Goal: Information Seeking & Learning: Learn about a topic

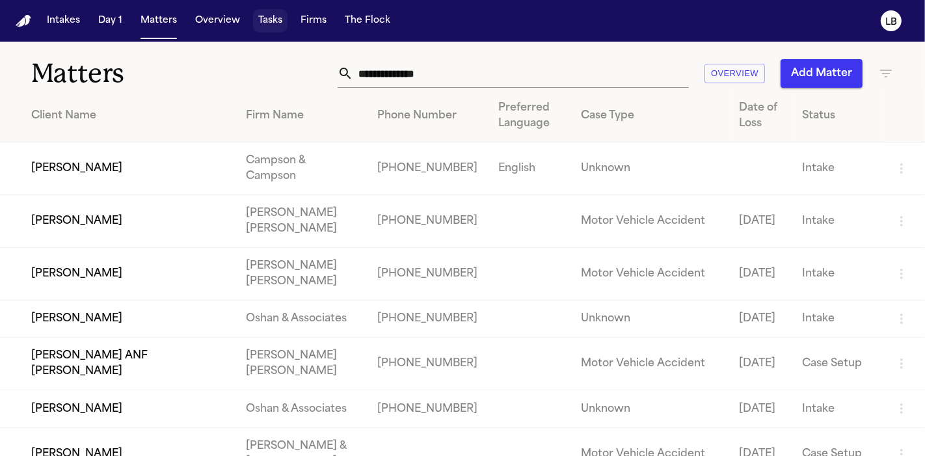
click at [271, 23] on span "button" at bounding box center [270, 21] width 34 height 29
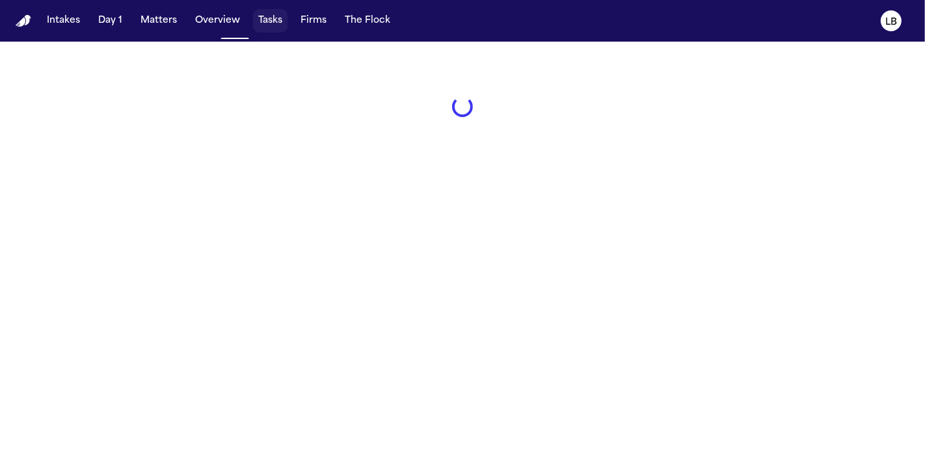
click at [325, 11] on span "button" at bounding box center [313, 21] width 36 height 29
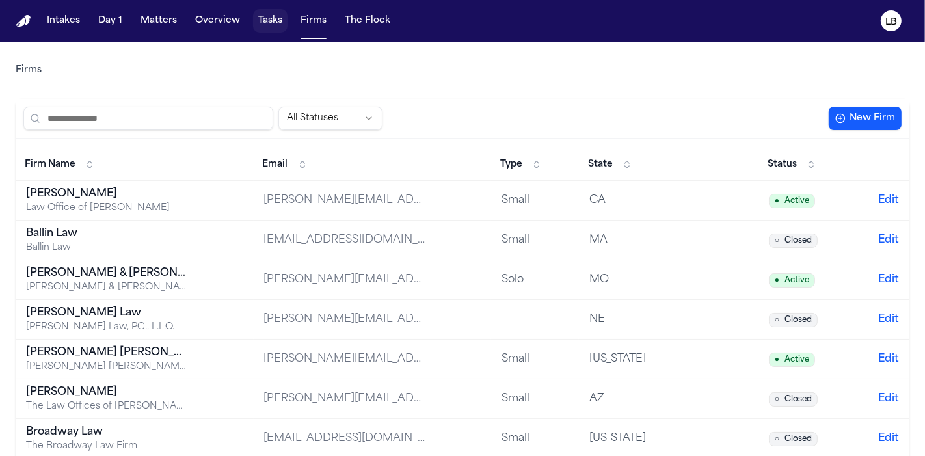
click at [258, 18] on span "button" at bounding box center [270, 21] width 34 height 29
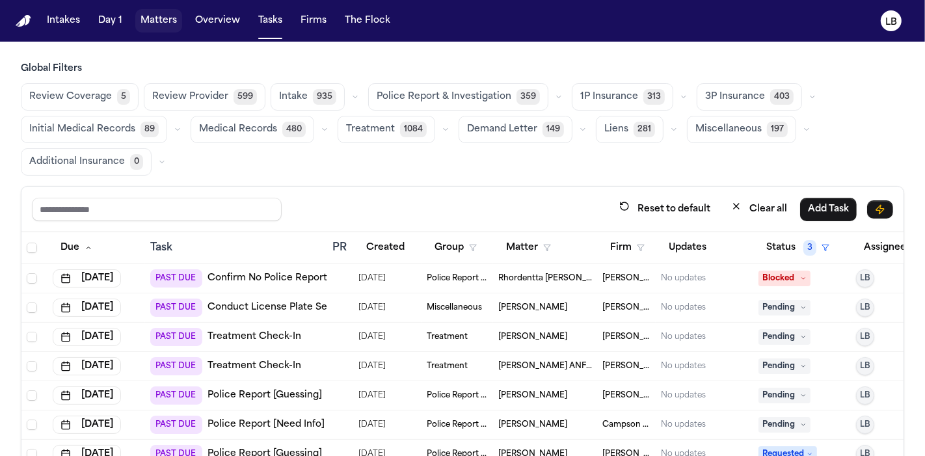
click at [157, 12] on span "button" at bounding box center [158, 21] width 47 height 29
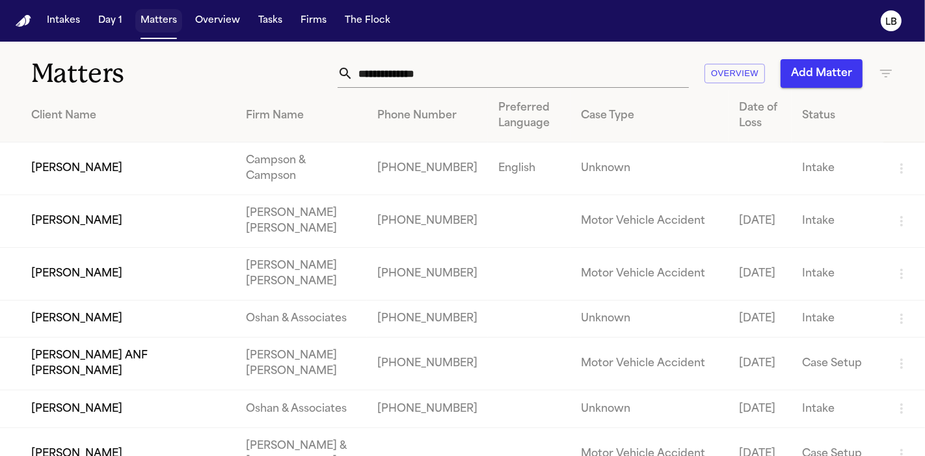
click at [157, 12] on span "button" at bounding box center [158, 21] width 47 height 29
click at [265, 20] on span "button" at bounding box center [270, 21] width 34 height 29
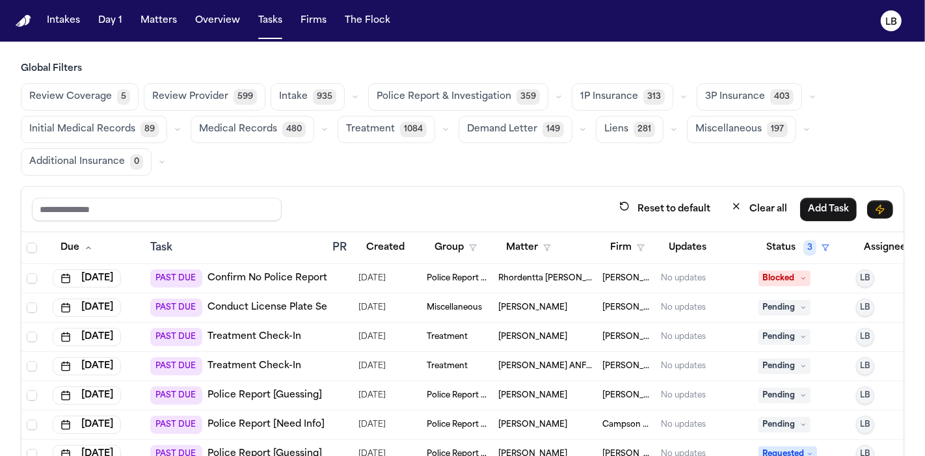
click at [639, 244] on span "button" at bounding box center [462, 388] width 882 height 313
click at [602, 257] on span "button" at bounding box center [462, 388] width 882 height 313
click at [617, 250] on span "button" at bounding box center [462, 388] width 882 height 313
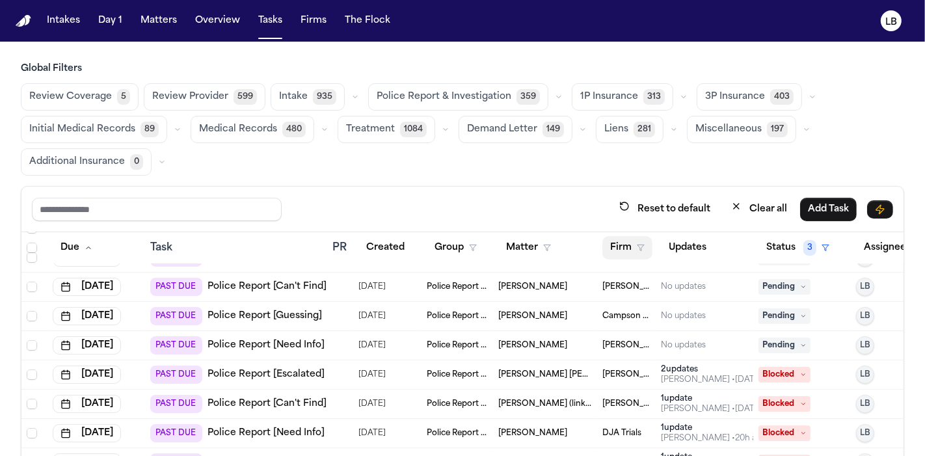
click at [615, 256] on span "button" at bounding box center [627, 247] width 49 height 29
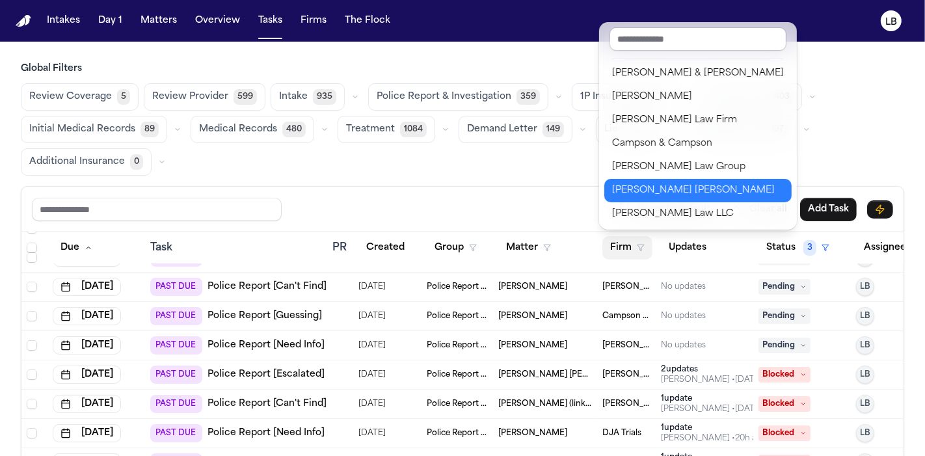
click at [641, 189] on div "[PERSON_NAME] [PERSON_NAME]" at bounding box center [698, 191] width 172 height 16
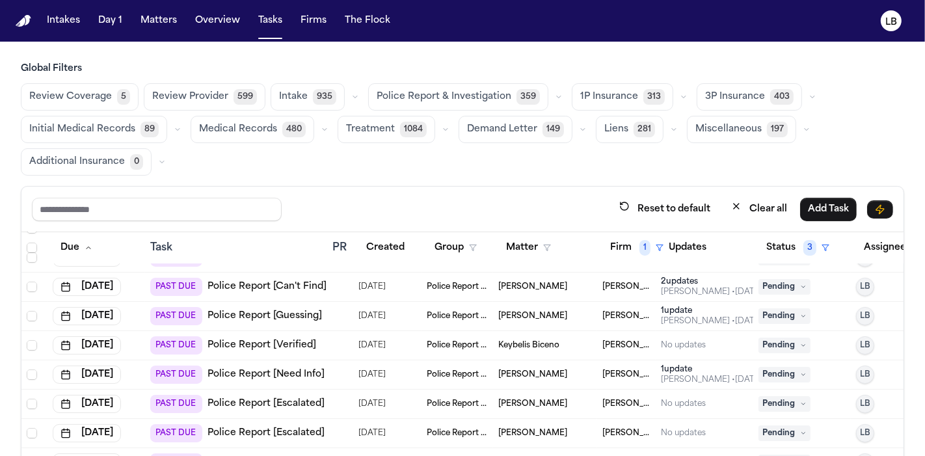
scroll to position [518, 0]
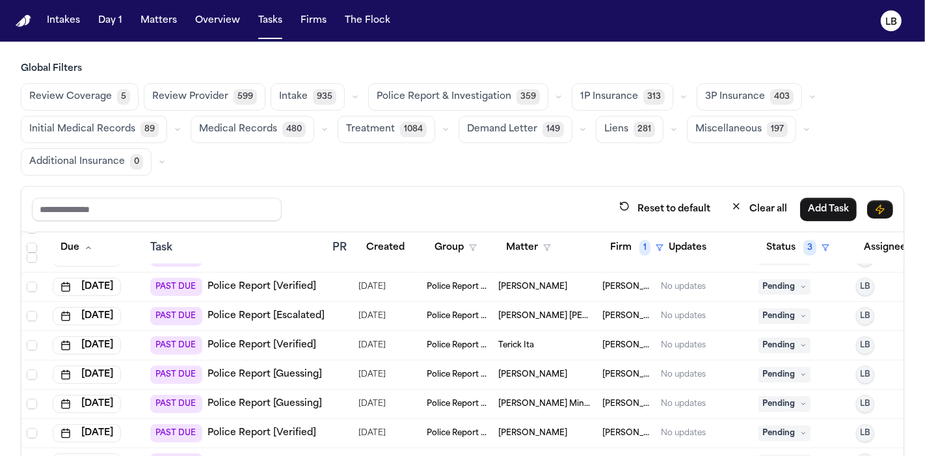
click at [869, 78] on div "Global Filters Review Coverage 5 Review Provider 599 Intake 935 Police Report &…" at bounding box center [462, 118] width 883 height 113
click at [113, 25] on span "button" at bounding box center [110, 21] width 34 height 29
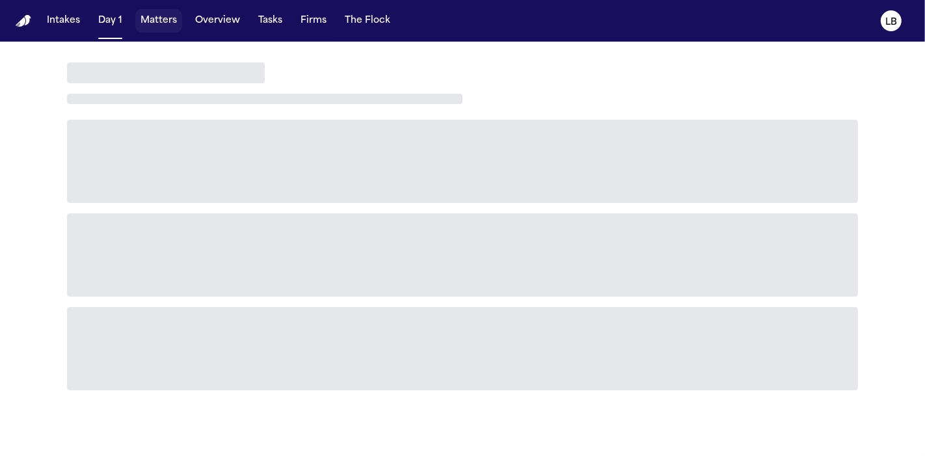
click at [165, 18] on span "button" at bounding box center [158, 21] width 47 height 29
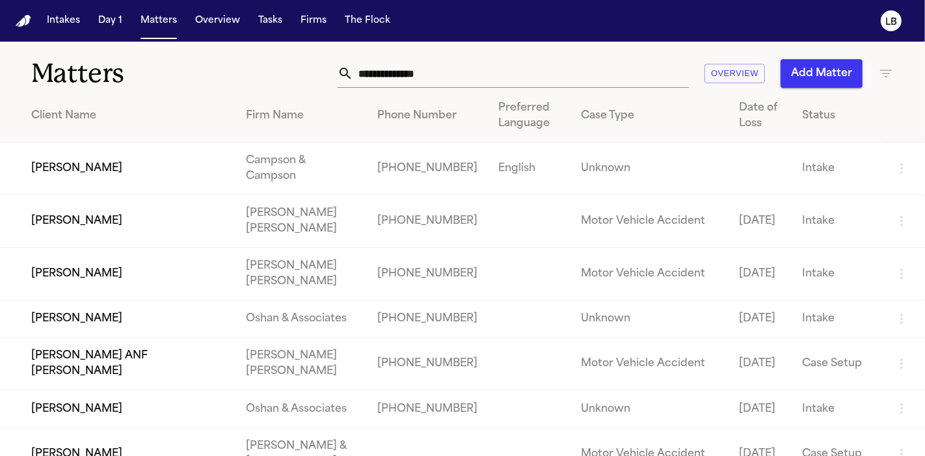
click at [386, 88] on div "Matters Overview Add Matter" at bounding box center [462, 66] width 925 height 48
click at [365, 61] on input "text" at bounding box center [521, 73] width 336 height 29
paste input "**********"
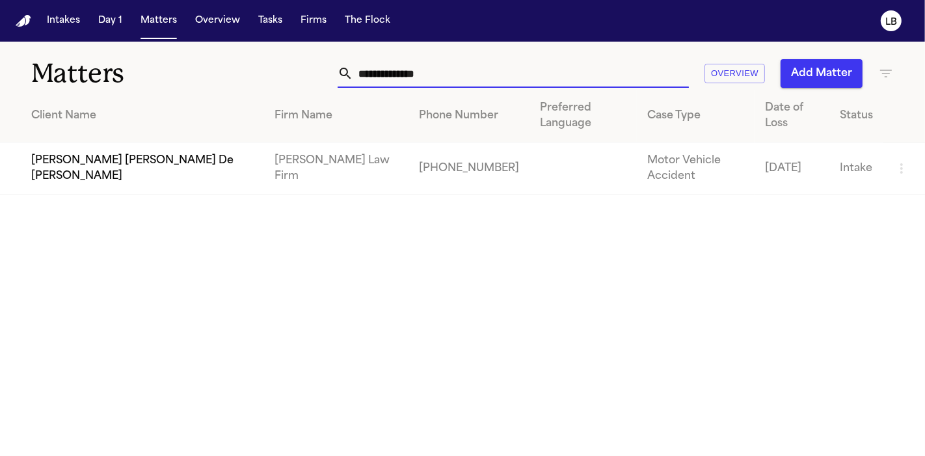
type input "**********"
click at [120, 142] on td "[PERSON_NAME] [PERSON_NAME] De [PERSON_NAME]" at bounding box center [132, 168] width 264 height 53
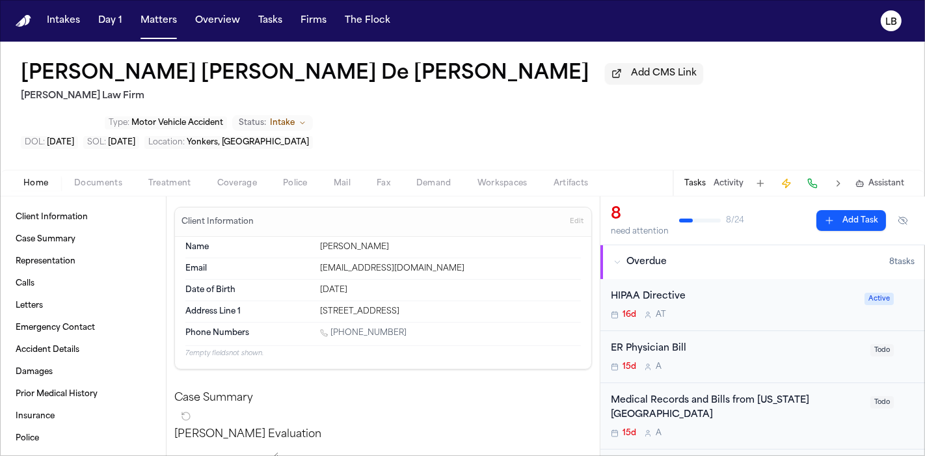
click at [103, 178] on span "Documents" at bounding box center [98, 183] width 48 height 10
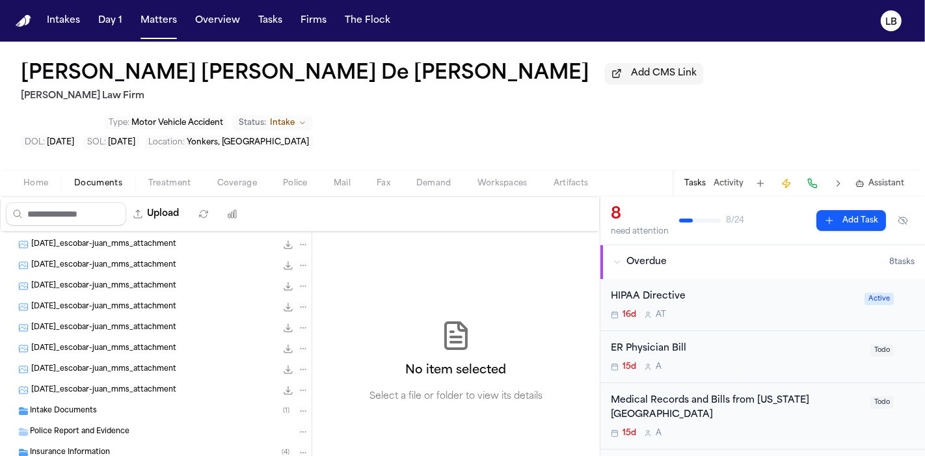
scroll to position [468, 0]
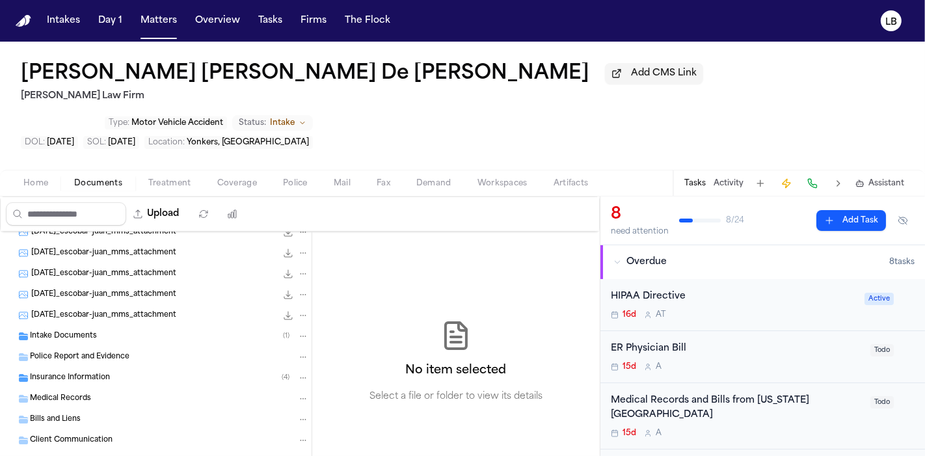
click at [91, 347] on div "Police Report and Evidence" at bounding box center [155, 357] width 311 height 21
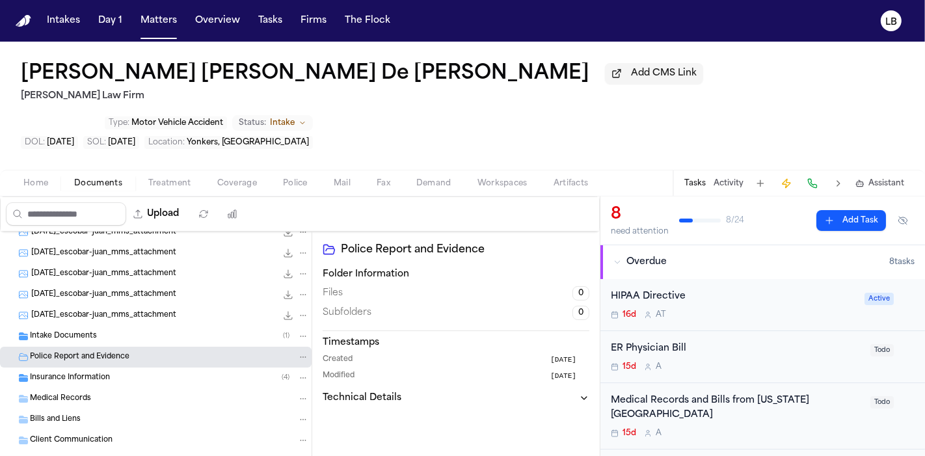
click at [76, 331] on span "Intake Documents" at bounding box center [63, 336] width 67 height 11
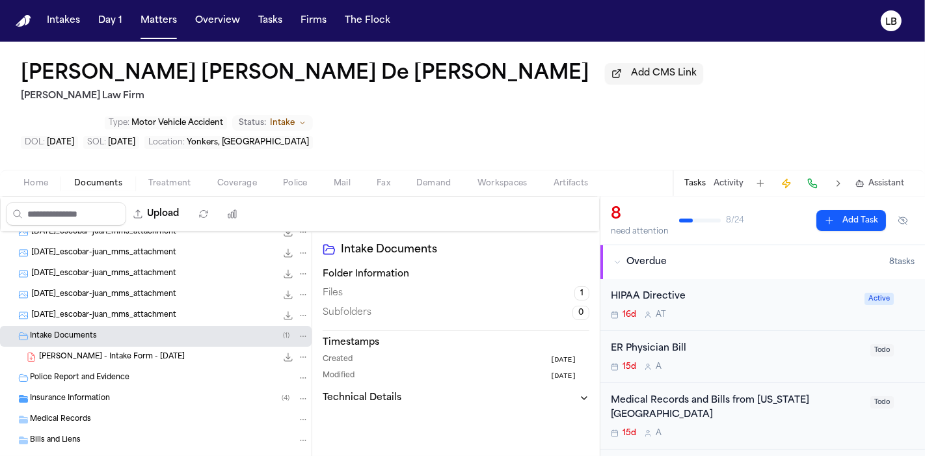
scroll to position [449, 0]
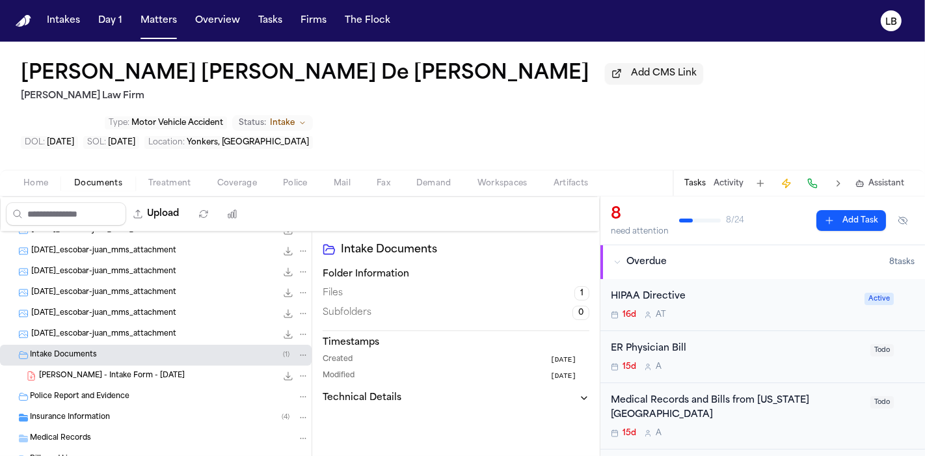
click at [97, 371] on span "[PERSON_NAME] - Intake Form - [DATE]" at bounding box center [112, 376] width 146 height 11
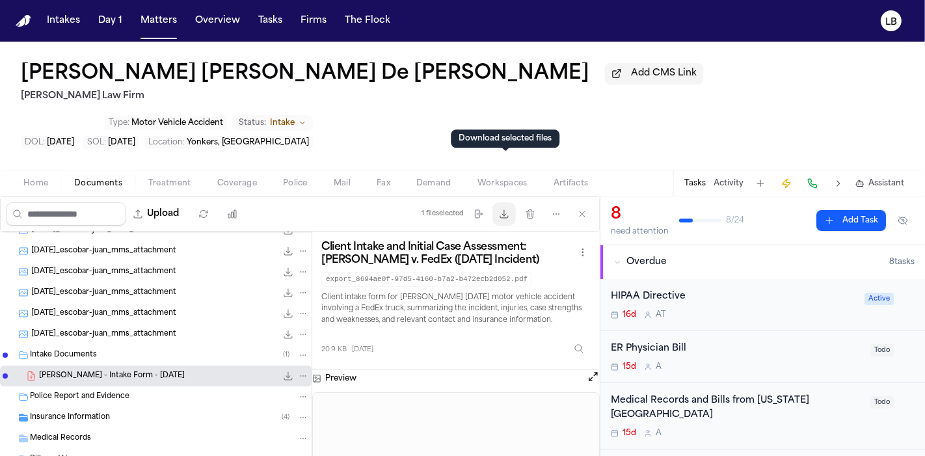
click at [504, 200] on span "button" at bounding box center [504, 214] width 29 height 29
drag, startPoint x: 176, startPoint y: 77, endPoint x: 257, endPoint y: 89, distance: 81.6
click at [257, 89] on div "[PERSON_NAME] [PERSON_NAME] De [PERSON_NAME] Add CMS Link [PERSON_NAME] Law Firm" at bounding box center [362, 83] width 682 height 42
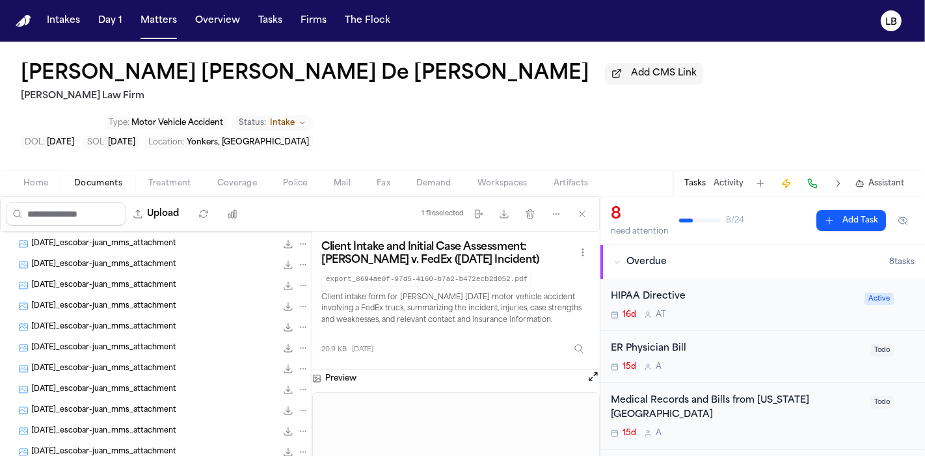
scroll to position [205, 0]
click at [124, 239] on span "[DATE]_escobar-juan_mms_attachment" at bounding box center [103, 244] width 145 height 11
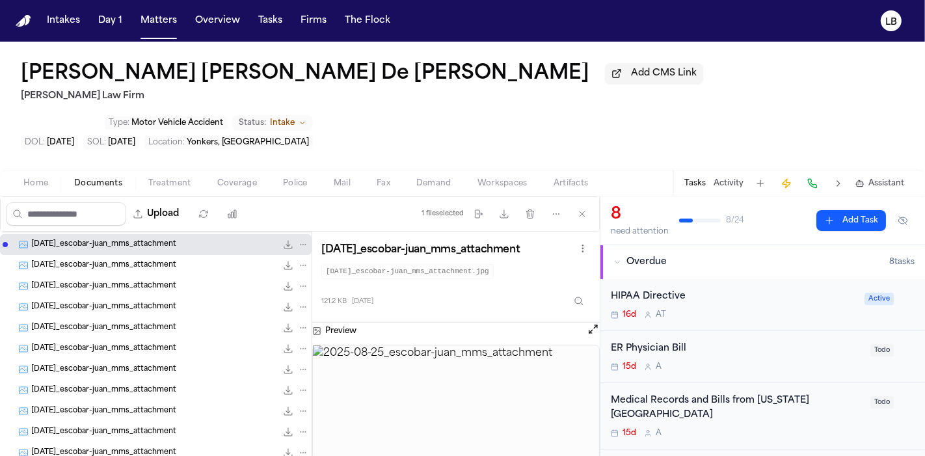
click at [124, 260] on span "[DATE]_escobar-juan_mms_attachment" at bounding box center [103, 265] width 145 height 11
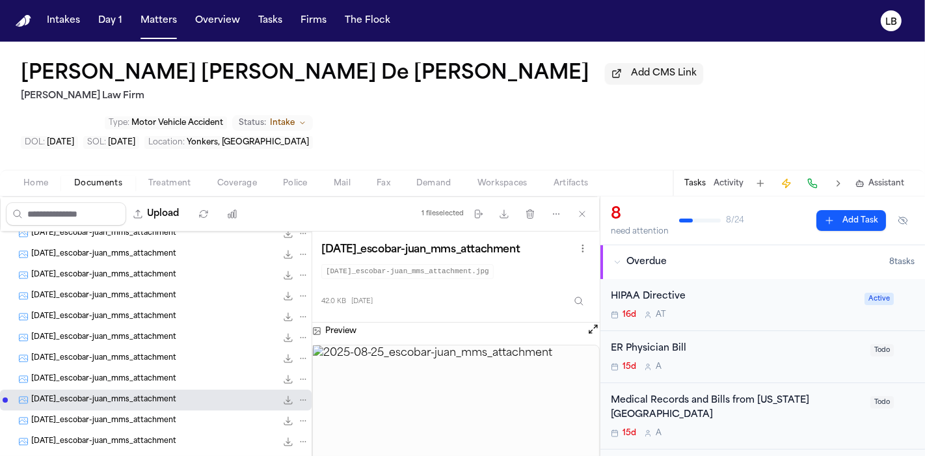
scroll to position [68, 0]
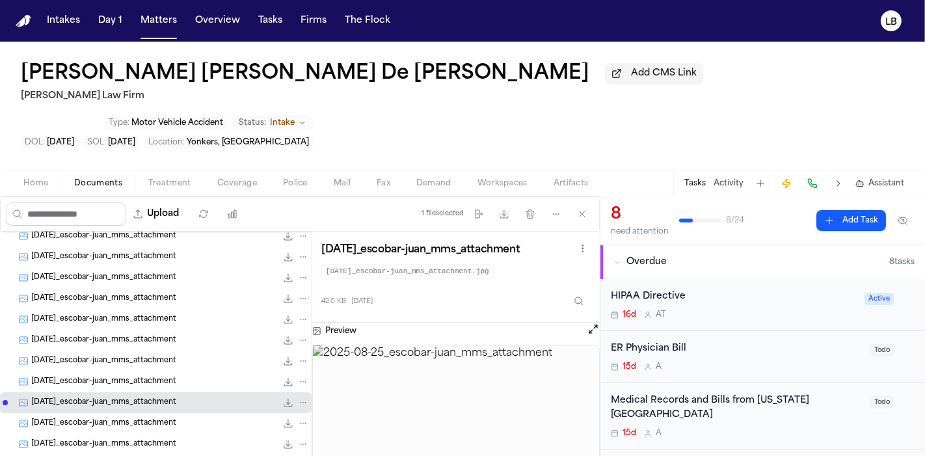
click at [124, 267] on div "[DATE]_escobar-juan_mms_attachment 38.9 KB • JPG" at bounding box center [155, 277] width 311 height 21
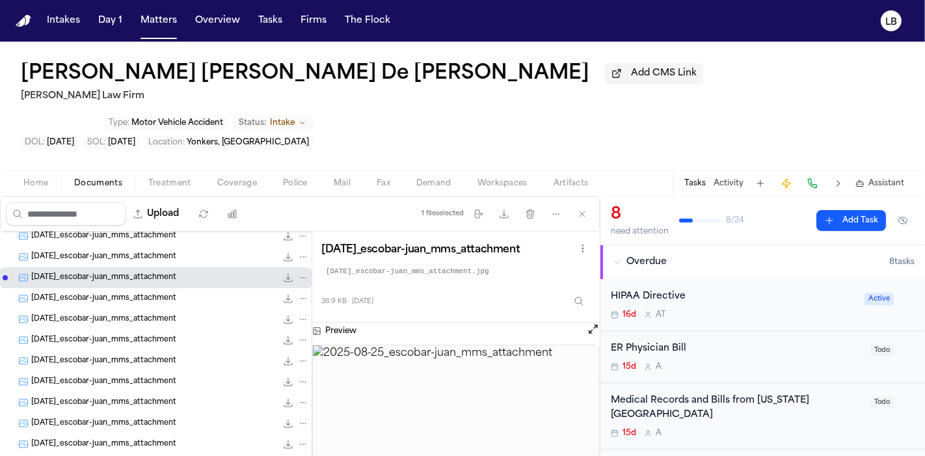
scroll to position [0, 0]
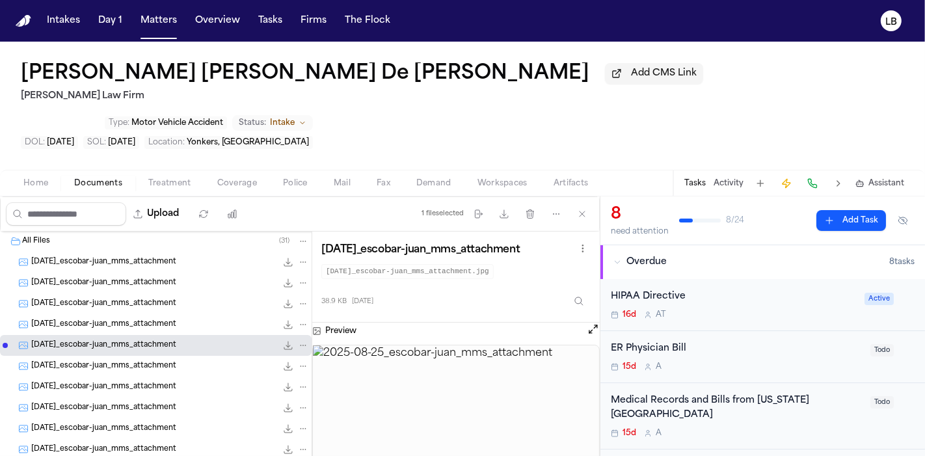
click at [124, 256] on div "[DATE]_escobar-juan_mms_attachment 33.1 KB • JPG" at bounding box center [170, 262] width 278 height 13
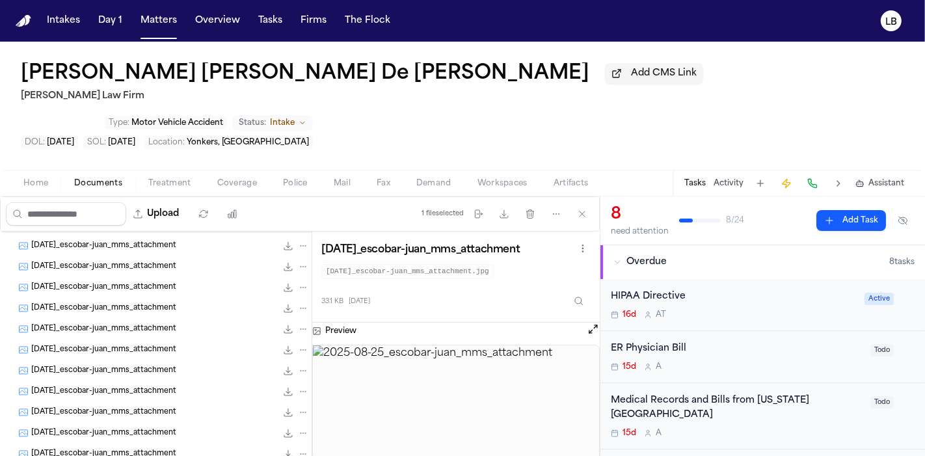
scroll to position [488, 0]
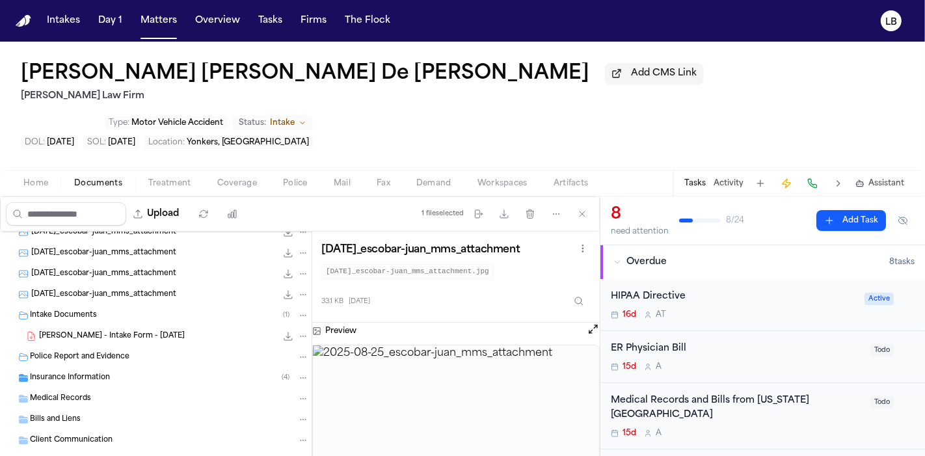
click at [79, 373] on span "Insurance Information" at bounding box center [70, 378] width 80 height 11
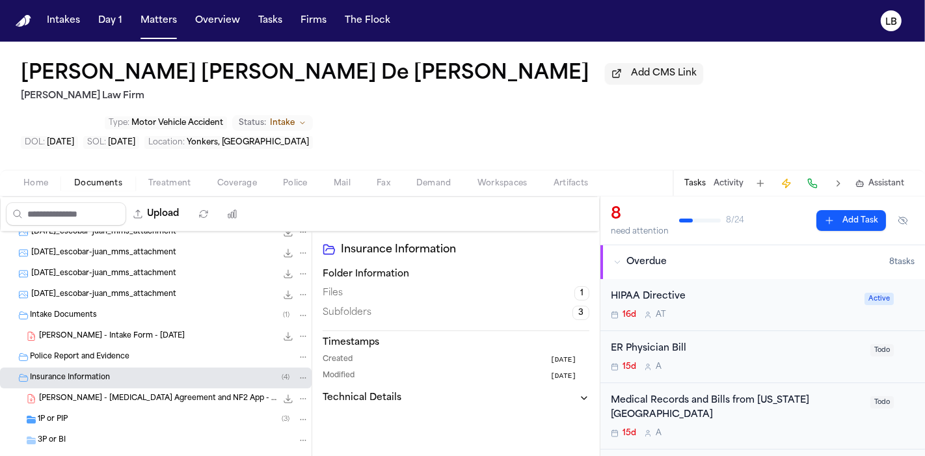
click at [89, 388] on div "[PERSON_NAME] - [MEDICAL_DATA] Agreement and NF2 App - [DATE] 333.4 KB • PDF" at bounding box center [155, 398] width 311 height 21
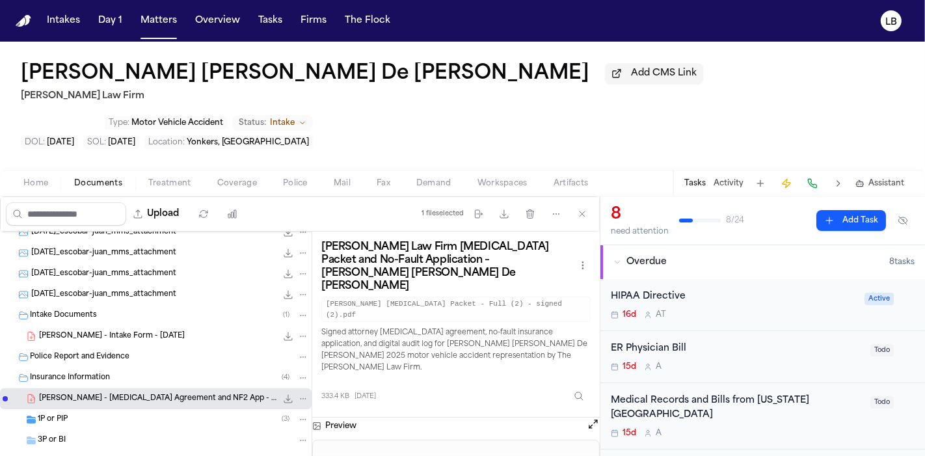
click at [98, 414] on div "1P or PIP ( 3 )" at bounding box center [173, 420] width 271 height 12
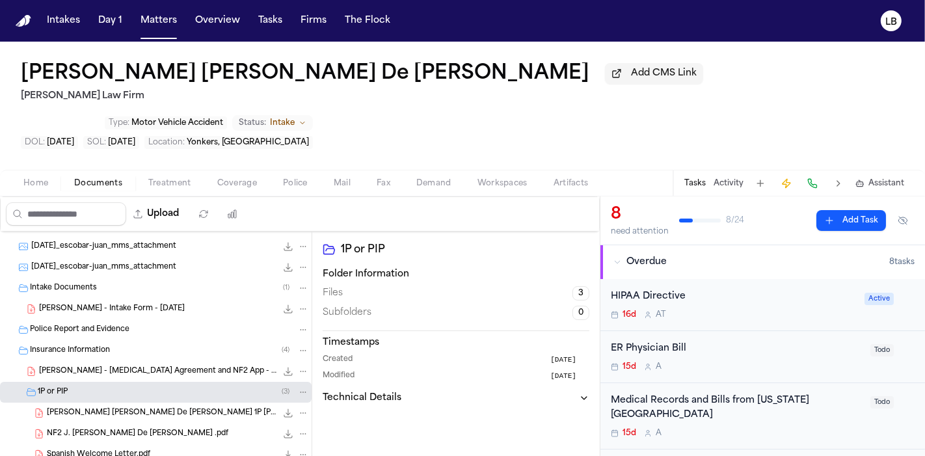
scroll to position [516, 0]
click at [151, 407] on span "[PERSON_NAME] [PERSON_NAME] De [PERSON_NAME] 1P [PERSON_NAME] Progressive.pdf" at bounding box center [162, 412] width 230 height 11
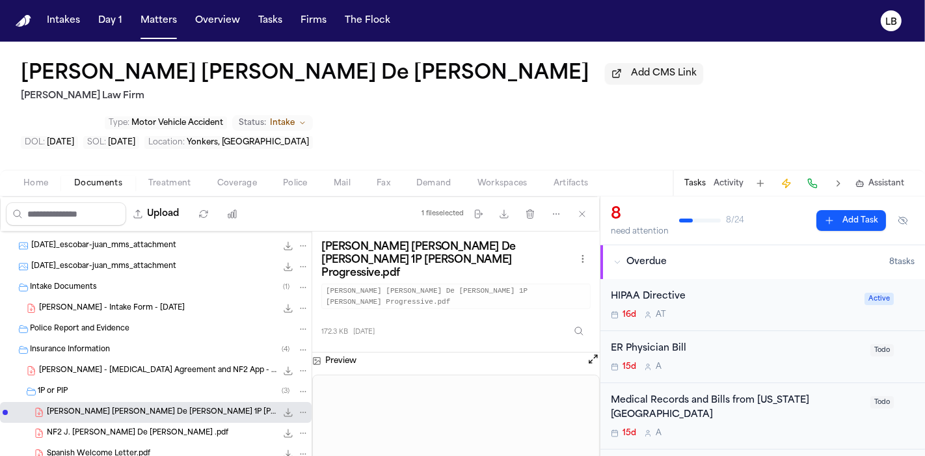
click at [131, 365] on span "[PERSON_NAME] - [MEDICAL_DATA] Agreement and NF2 App - [DATE]" at bounding box center [157, 370] width 237 height 11
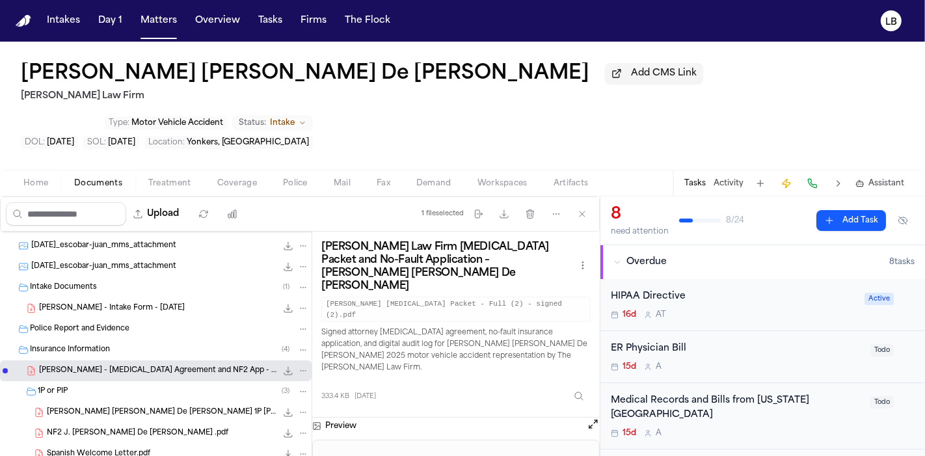
click at [102, 261] on span "[DATE]_escobar-juan_mms_attachment" at bounding box center [103, 266] width 145 height 11
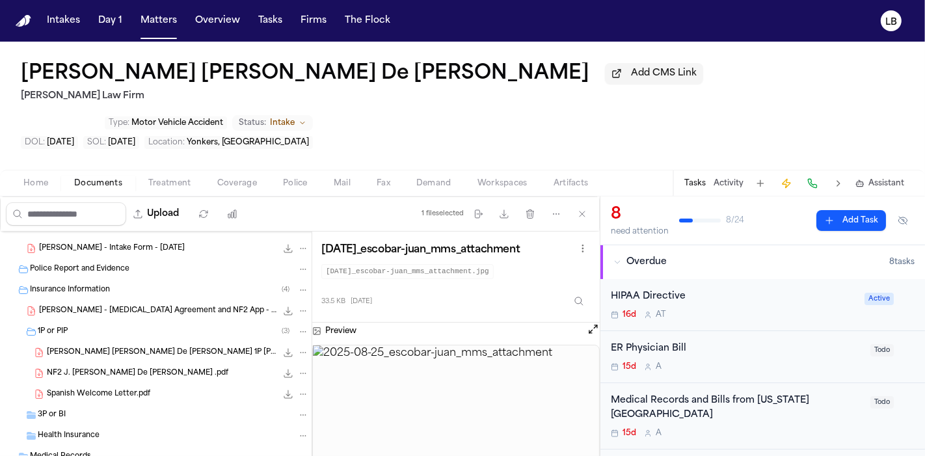
scroll to position [457, 0]
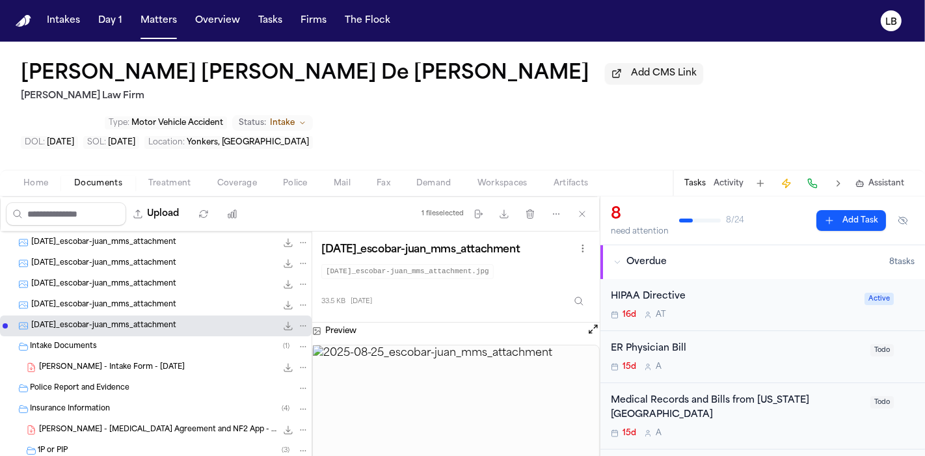
click at [142, 300] on span "[DATE]_escobar-juan_mms_attachment" at bounding box center [103, 305] width 145 height 11
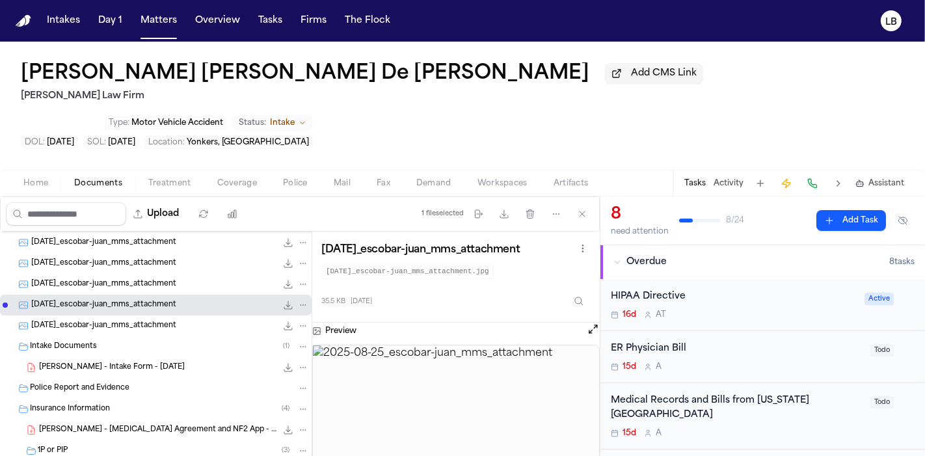
click at [128, 279] on span "[DATE]_escobar-juan_mms_attachment" at bounding box center [103, 284] width 145 height 11
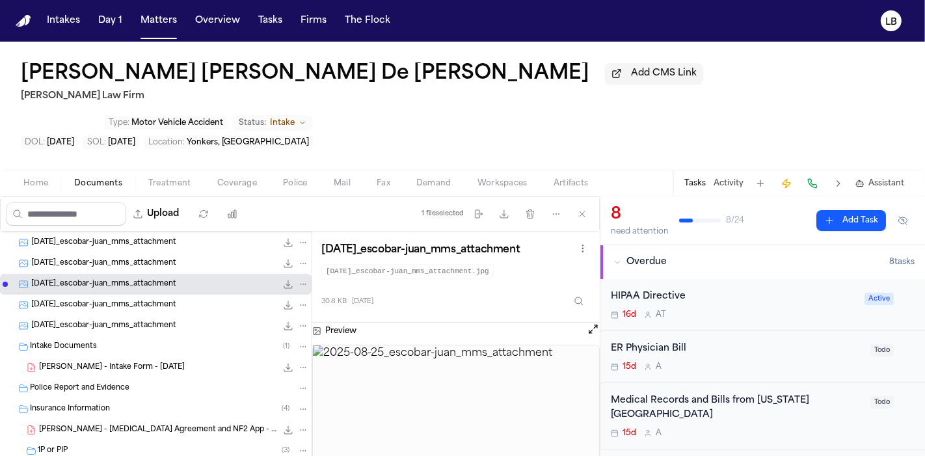
click at [113, 258] on span "[DATE]_escobar-juan_mms_attachment" at bounding box center [103, 263] width 145 height 11
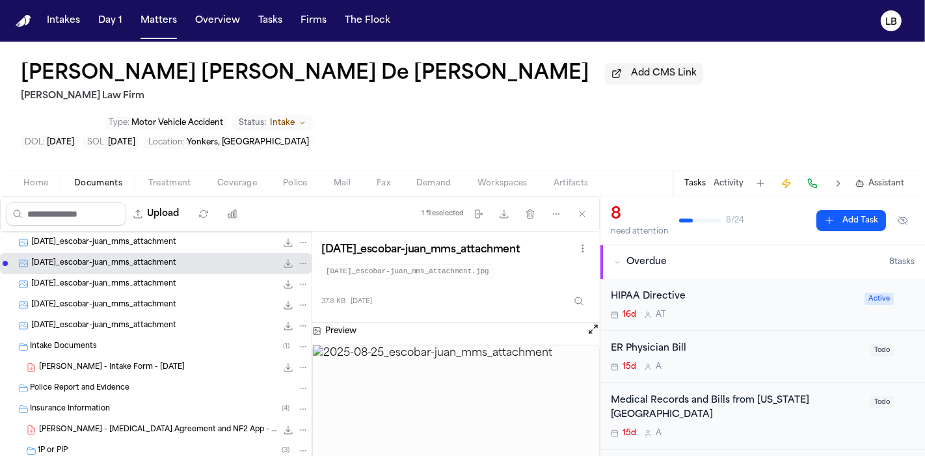
click at [107, 237] on span "[DATE]_escobar-juan_mms_attachment" at bounding box center [103, 242] width 145 height 11
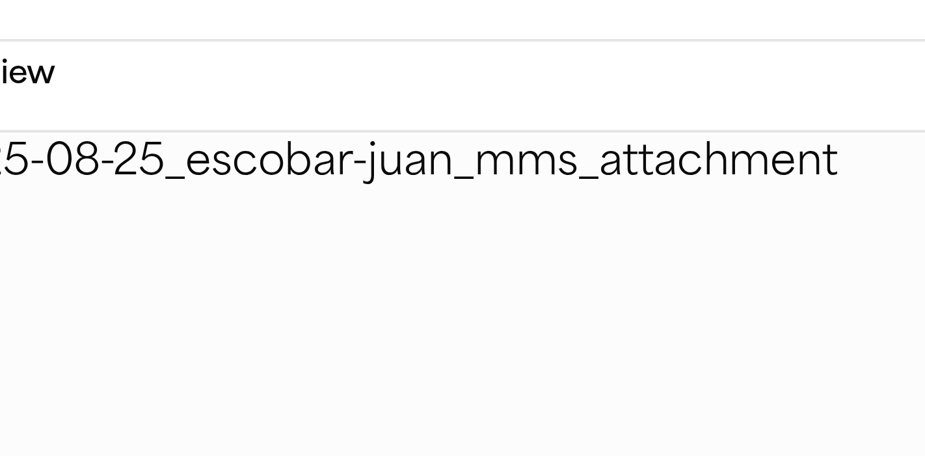
scroll to position [515, 0]
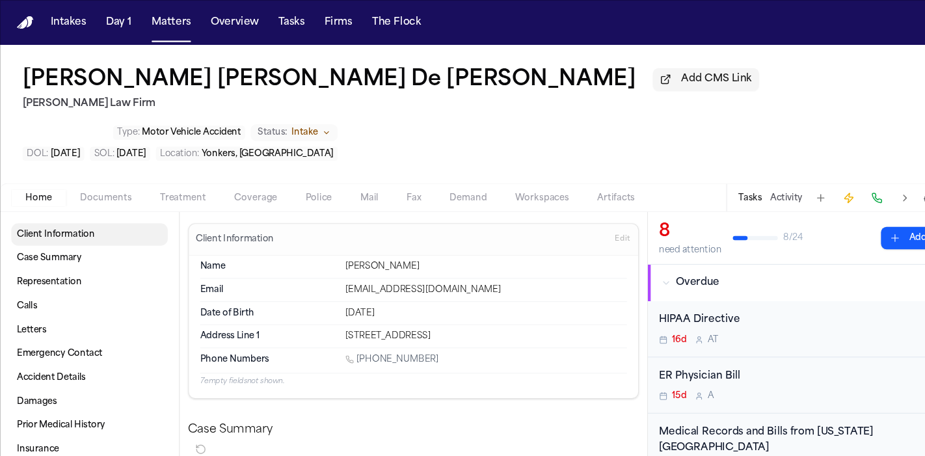
click at [86, 203] on span at bounding box center [82, 217] width 145 height 29
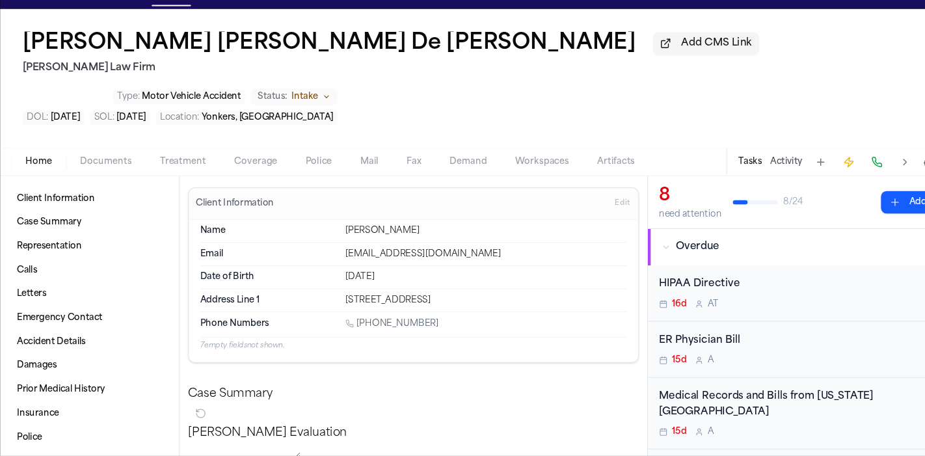
click at [82, 178] on span "Documents" at bounding box center [98, 183] width 48 height 10
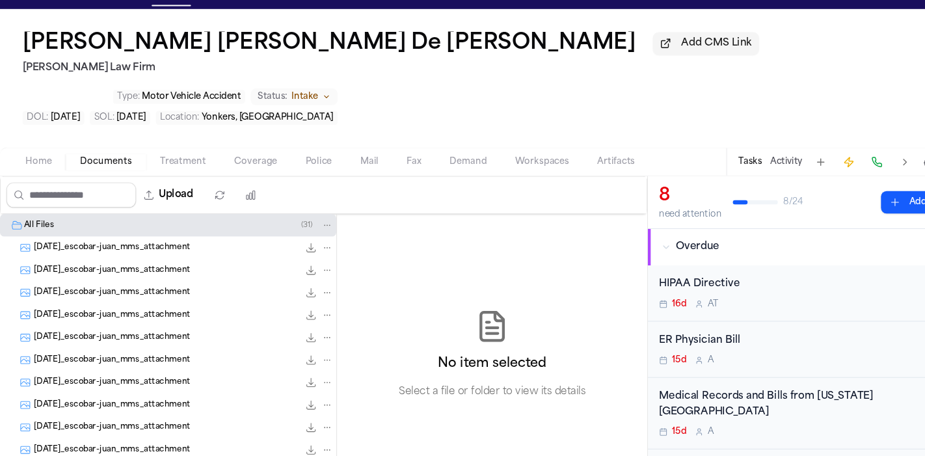
click at [129, 258] on span "[DATE]_escobar-juan_mms_attachment" at bounding box center [103, 263] width 145 height 11
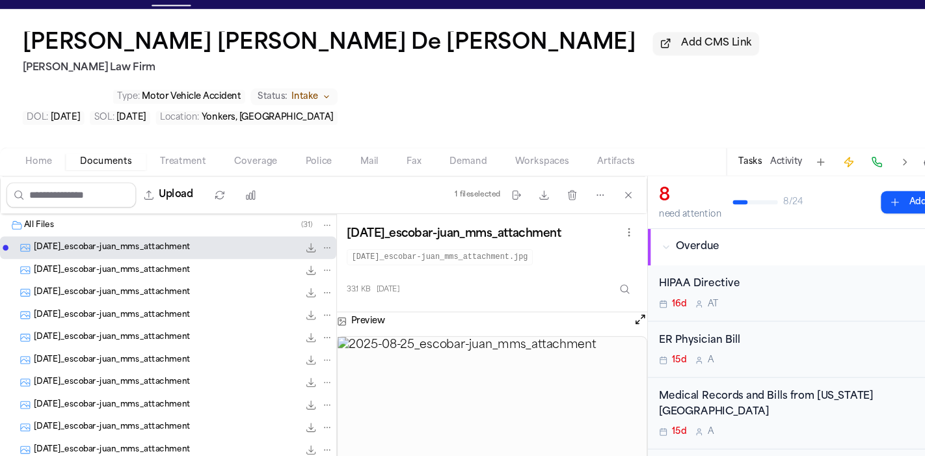
click at [135, 273] on div "[DATE]_escobar-juan_mms_attachment 38.3 KB • JPG" at bounding box center [155, 283] width 311 height 21
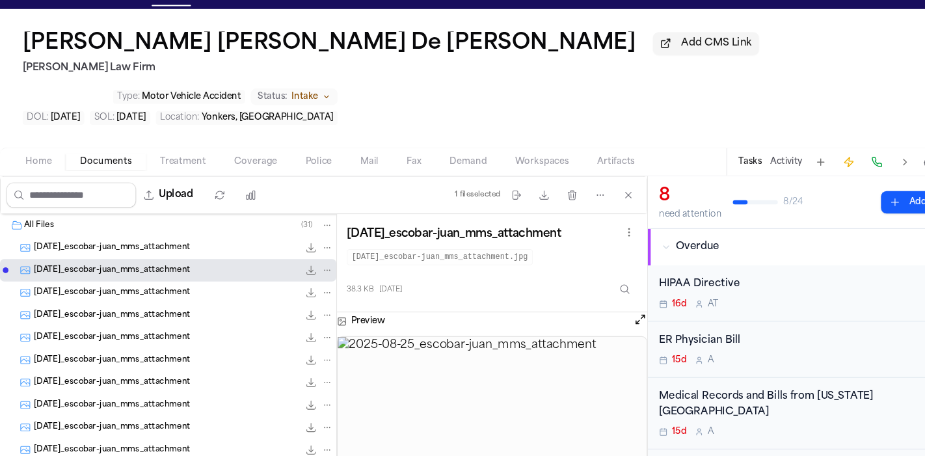
click at [131, 299] on span "[DATE]_escobar-juan_mms_attachment" at bounding box center [103, 304] width 145 height 11
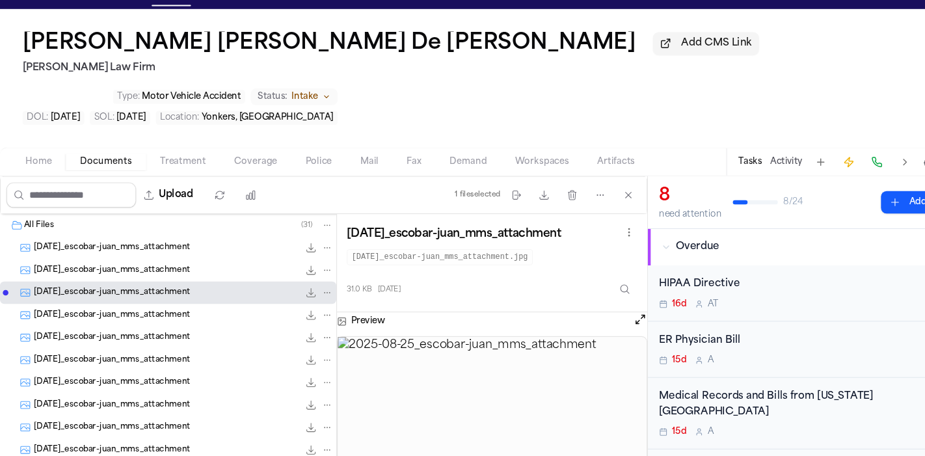
click at [133, 294] on div "[DATE]_escobar-juan_mms_attachment 31.0 KB • JPG" at bounding box center [155, 304] width 311 height 21
click at [138, 320] on span "[DATE]_escobar-juan_mms_attachment" at bounding box center [103, 325] width 145 height 11
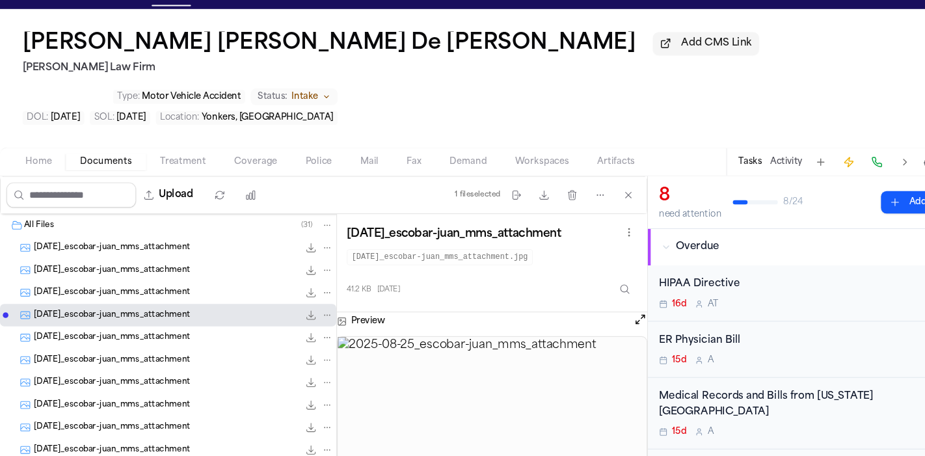
click at [138, 315] on div "[DATE]_escobar-juan_mms_attachment 41.2 KB • JPG" at bounding box center [155, 325] width 311 height 21
click at [131, 341] on span "[DATE]_escobar-juan_mms_attachment" at bounding box center [103, 346] width 145 height 11
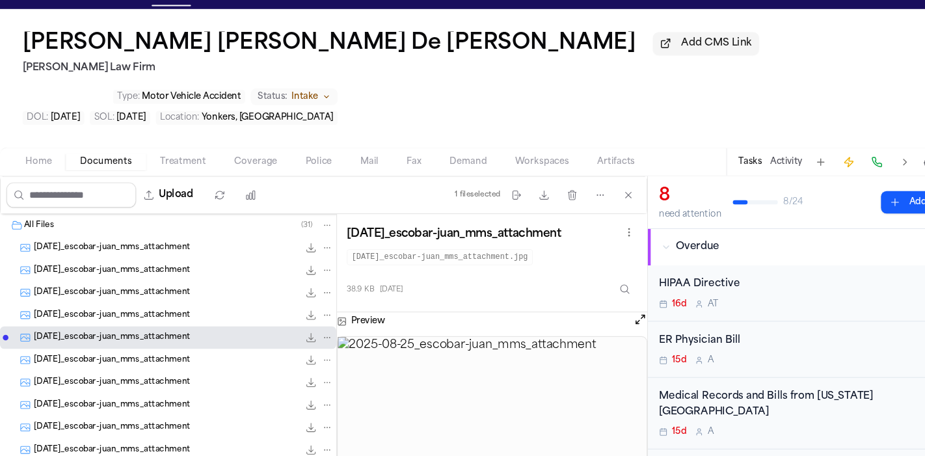
click at [133, 360] on div "[DATE]_escobar-juan_mms_attachment 29.0 KB • JPG" at bounding box center [170, 366] width 278 height 13
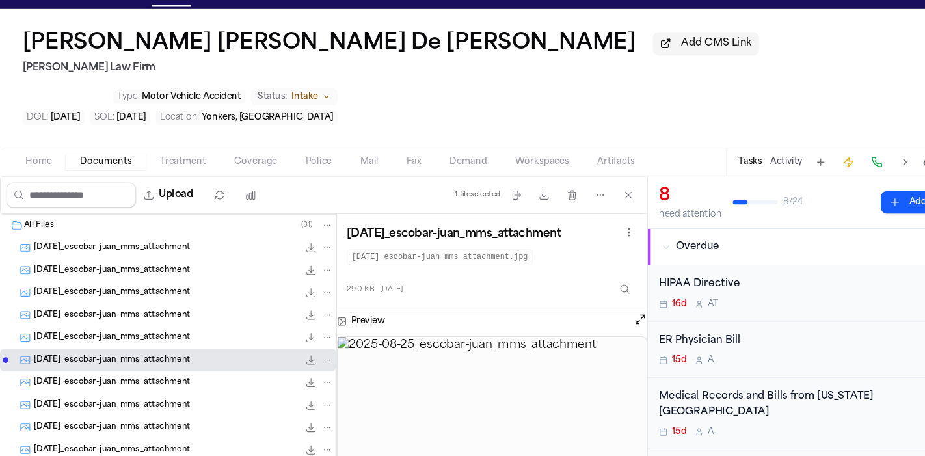
click at [135, 356] on div "[DATE]_escobar-juan_mms_attachment 29.0 KB • JPG" at bounding box center [155, 366] width 311 height 21
click at [134, 382] on span "[DATE]_escobar-juan_mms_attachment" at bounding box center [103, 387] width 145 height 11
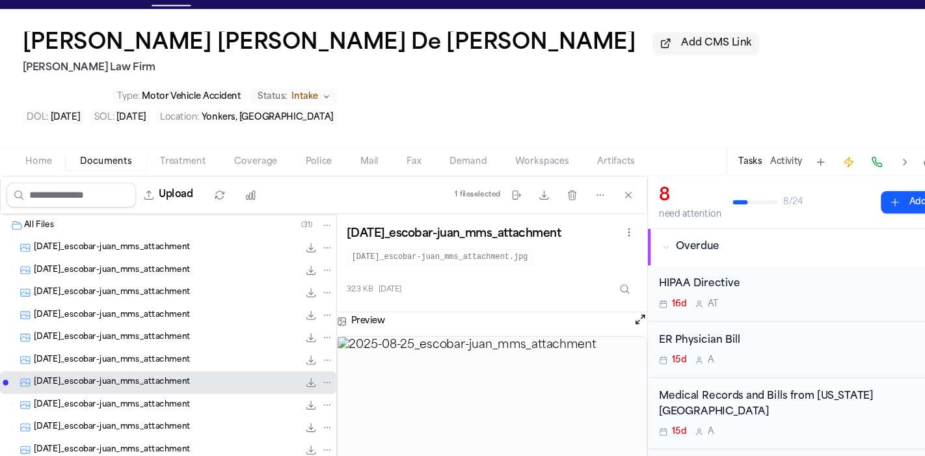
click at [137, 398] on div "[DATE]_escobar-juan_mms_attachment 31.3 KB • JPG" at bounding box center [155, 408] width 311 height 21
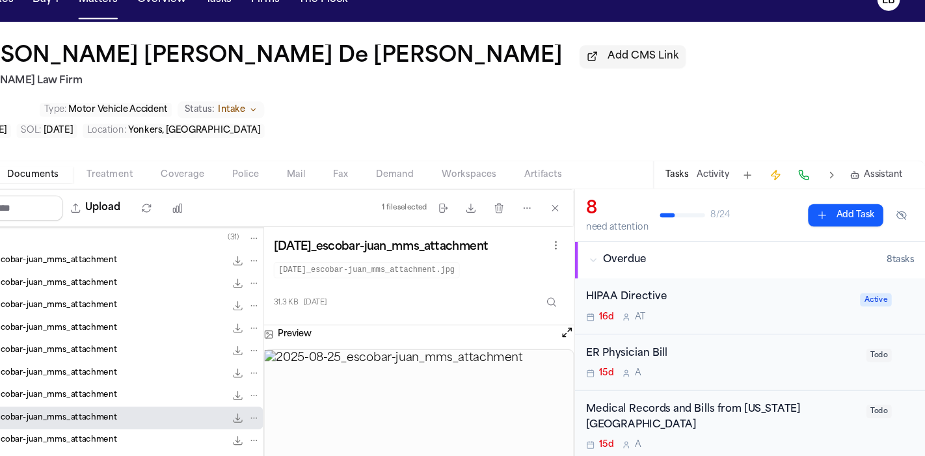
click at [478, 345] on img at bounding box center [456, 418] width 286 height 146
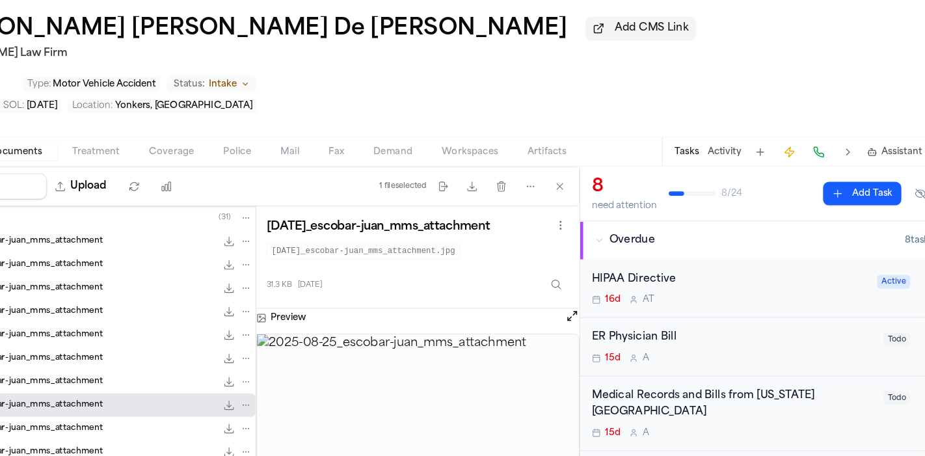
scroll to position [11, 0]
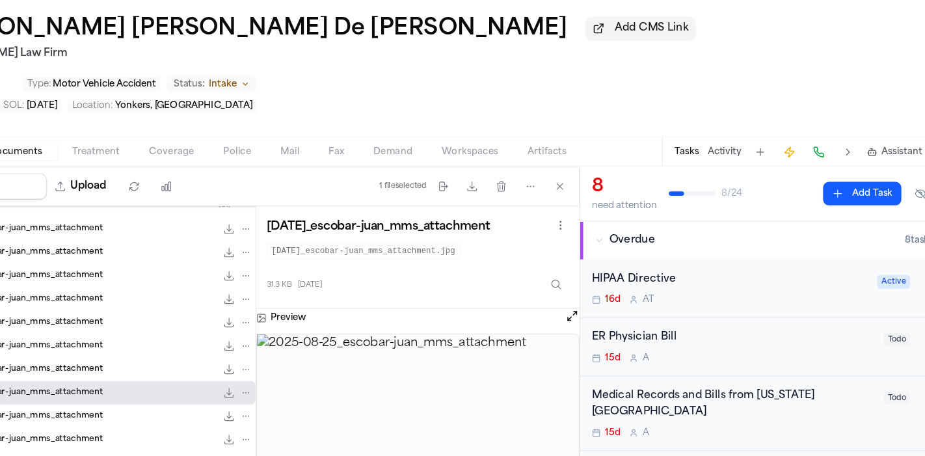
click at [146, 413] on span "[DATE]_escobar-juan_mms_attachment" at bounding box center [103, 418] width 145 height 11
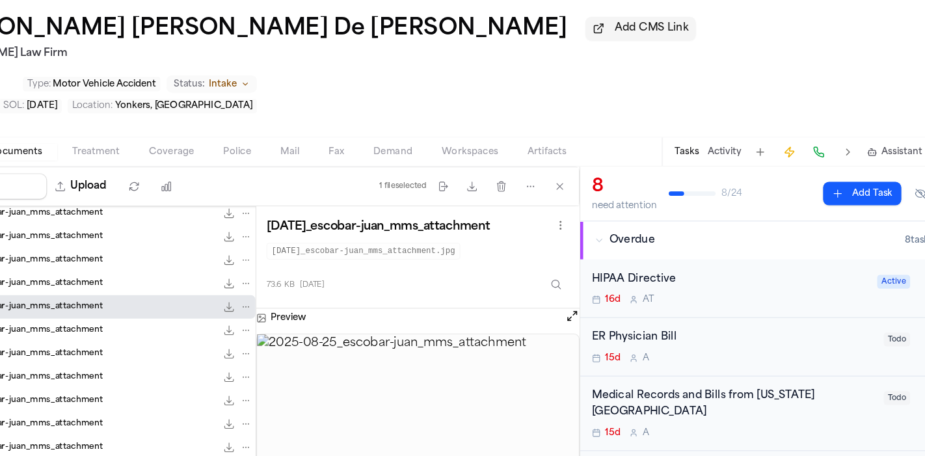
scroll to position [107, 0]
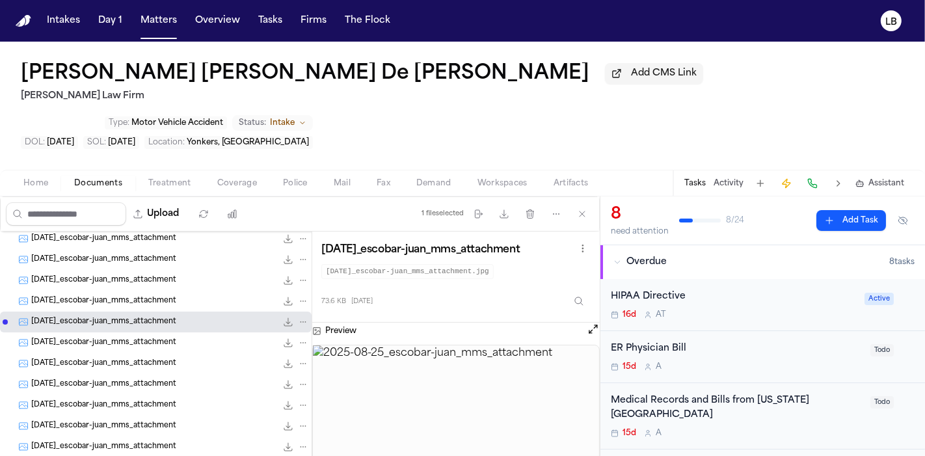
click at [135, 332] on div "[DATE]_escobar-juan_mms_attachment 121.2 KB • JPG" at bounding box center [155, 342] width 311 height 21
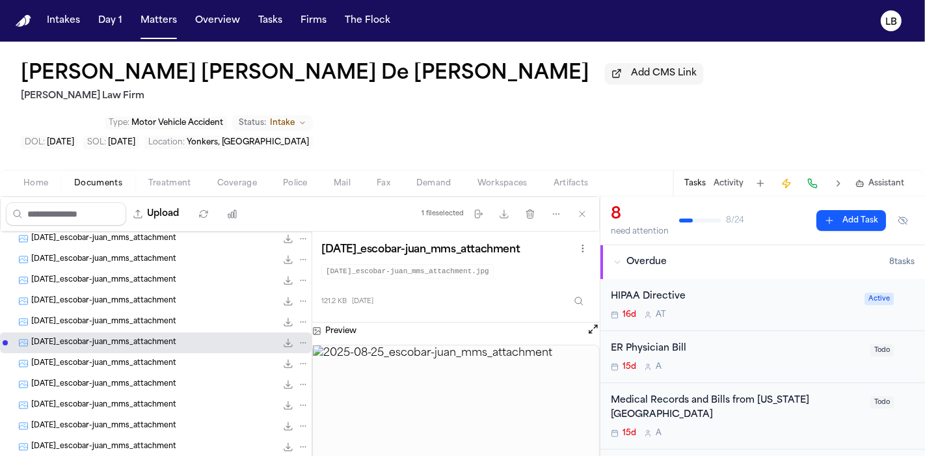
click at [142, 358] on span "[DATE]_escobar-juan_mms_attachment" at bounding box center [103, 363] width 145 height 11
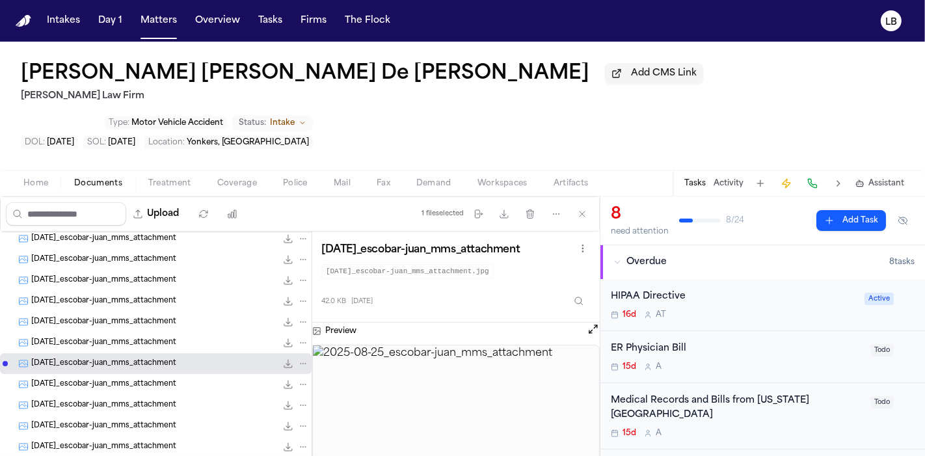
click at [142, 379] on span "[DATE]_escobar-juan_mms_attachment" at bounding box center [103, 384] width 145 height 11
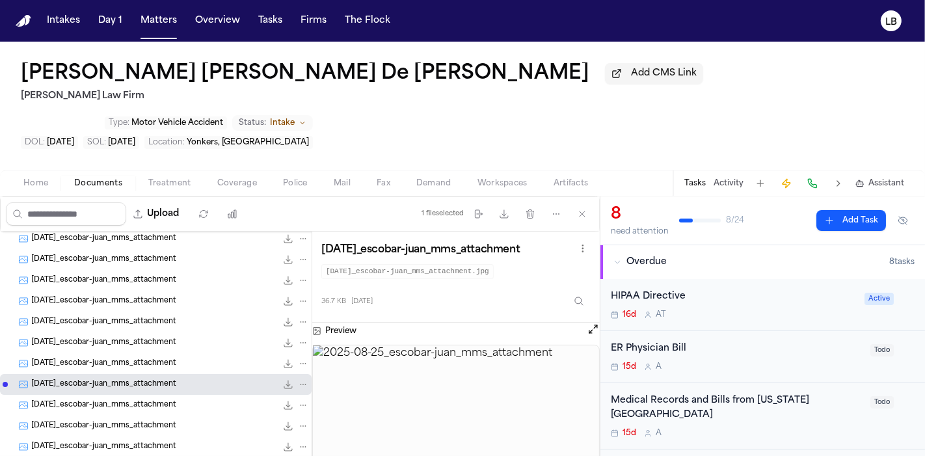
click at [143, 395] on div "[DATE]_escobar-juan_mms_attachment 99.8 KB • JPG" at bounding box center [155, 405] width 311 height 21
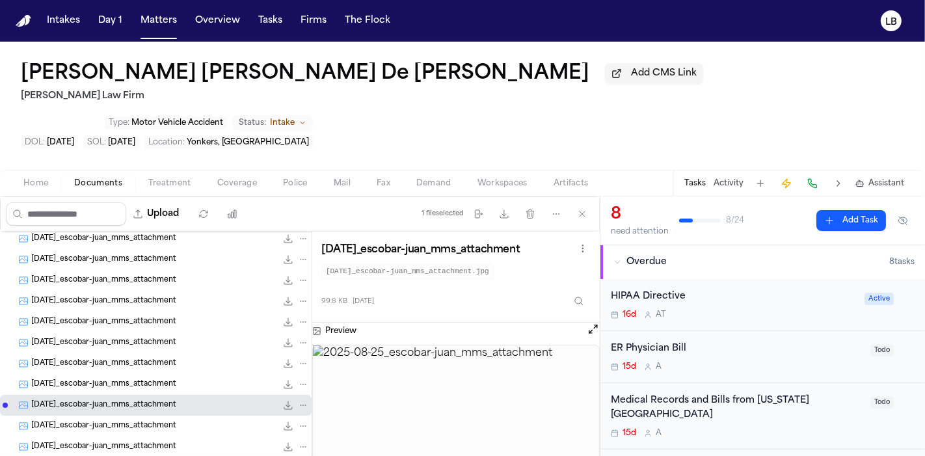
click at [143, 400] on span "[DATE]_escobar-juan_mms_attachment" at bounding box center [103, 405] width 145 height 11
click at [139, 416] on div "[DATE]_escobar-juan_mms_attachment 94.4 KB • JPG" at bounding box center [155, 426] width 311 height 21
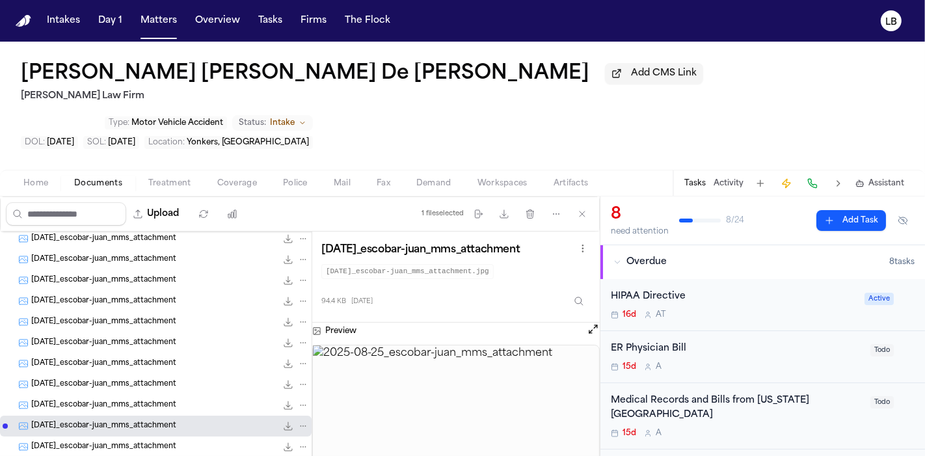
click at [136, 416] on div "[DATE]_escobar-juan_mms_attachment 94.4 KB • JPG" at bounding box center [155, 426] width 311 height 21
click at [135, 440] on div "[DATE]_escobar-juan_mms_attachment 45.6 KB • JPG" at bounding box center [170, 446] width 278 height 13
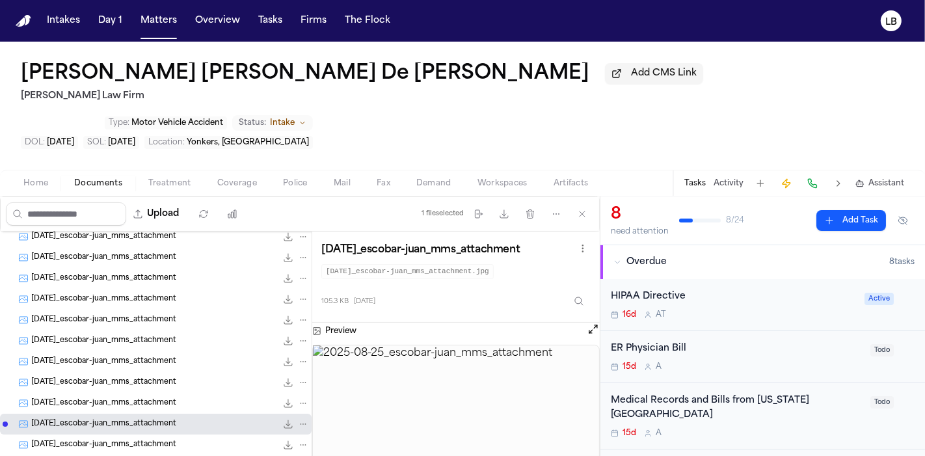
click at [133, 434] on div "[DATE]_escobar-juan_mms_attachment 30.8 KB • JPG" at bounding box center [155, 444] width 311 height 21
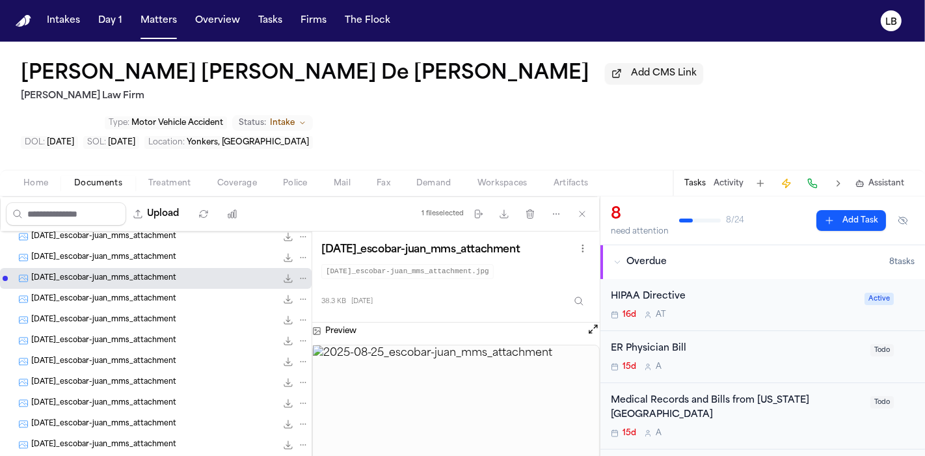
scroll to position [345, 0]
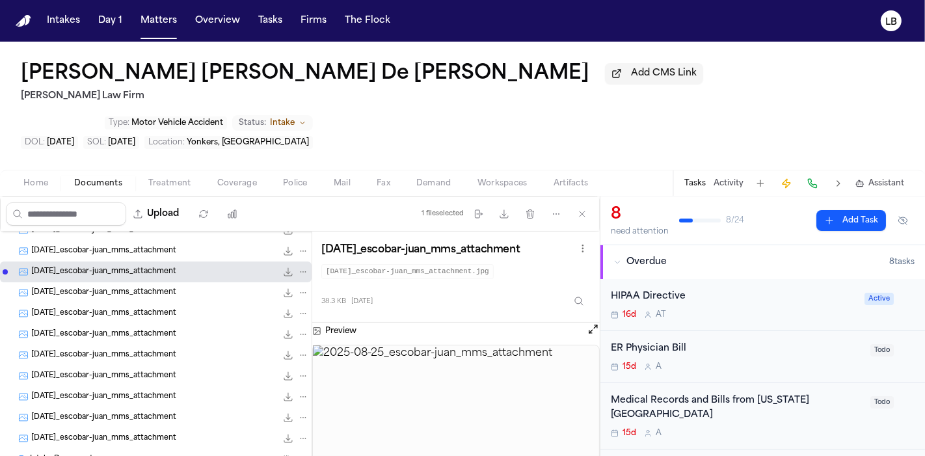
click at [121, 433] on span "[DATE]_escobar-juan_mms_attachment" at bounding box center [103, 438] width 145 height 11
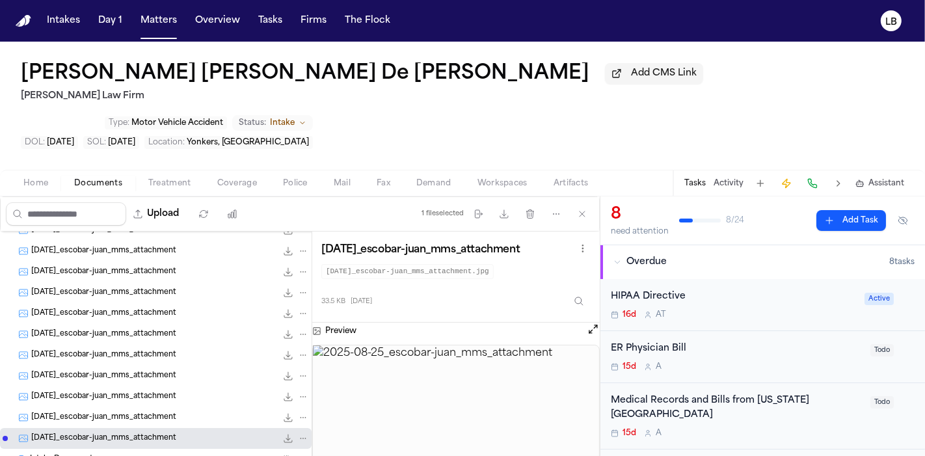
click at [135, 287] on span "[DATE]_escobar-juan_mms_attachment" at bounding box center [103, 292] width 145 height 11
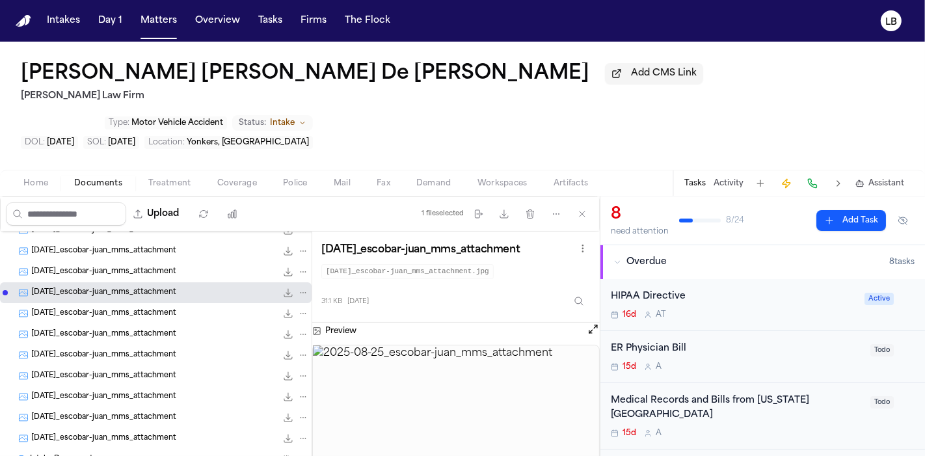
click at [144, 308] on span "[DATE]_escobar-juan_mms_attachment" at bounding box center [103, 313] width 145 height 11
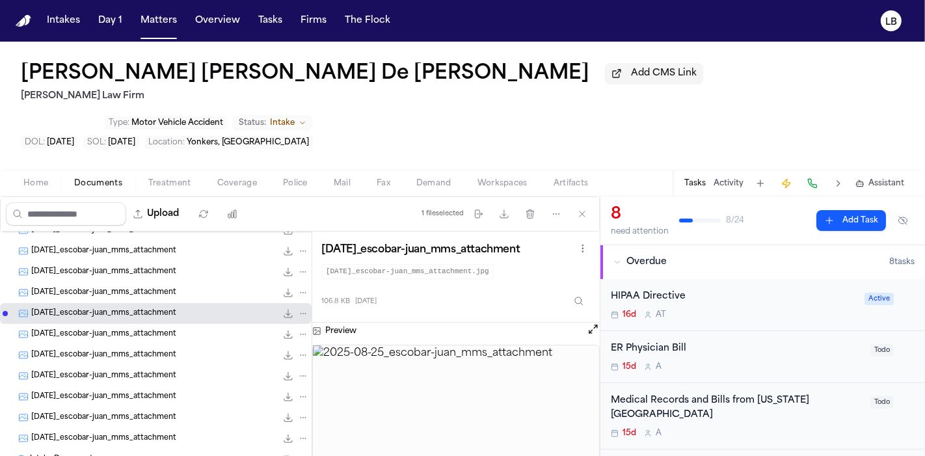
click at [148, 345] on div "[DATE]_escobar-juan_mms_attachment 29.2 KB • JPG" at bounding box center [155, 355] width 311 height 21
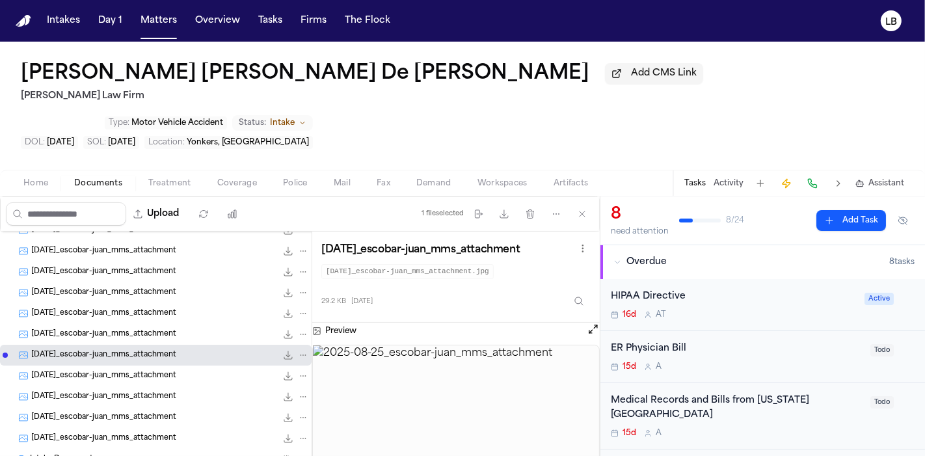
click at [150, 365] on div "[DATE]_escobar-juan_mms_attachment 37.8 KB • JPG" at bounding box center [155, 375] width 311 height 21
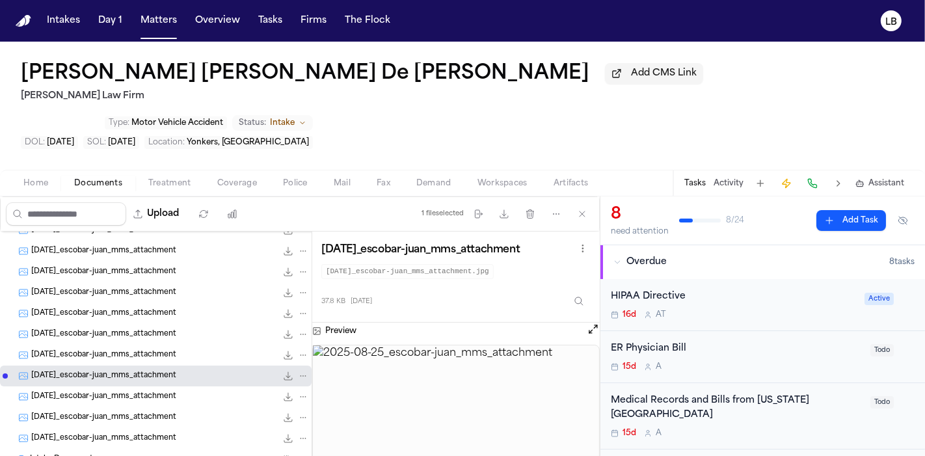
click at [150, 391] on span "[DATE]_escobar-juan_mms_attachment" at bounding box center [103, 396] width 145 height 11
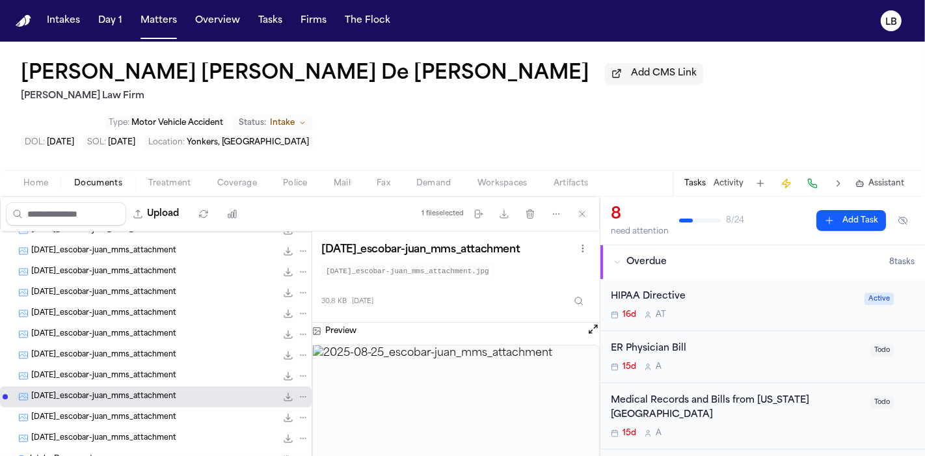
click at [150, 407] on div "[DATE]_escobar-juan_mms_attachment 35.5 KB • JPG" at bounding box center [155, 417] width 311 height 21
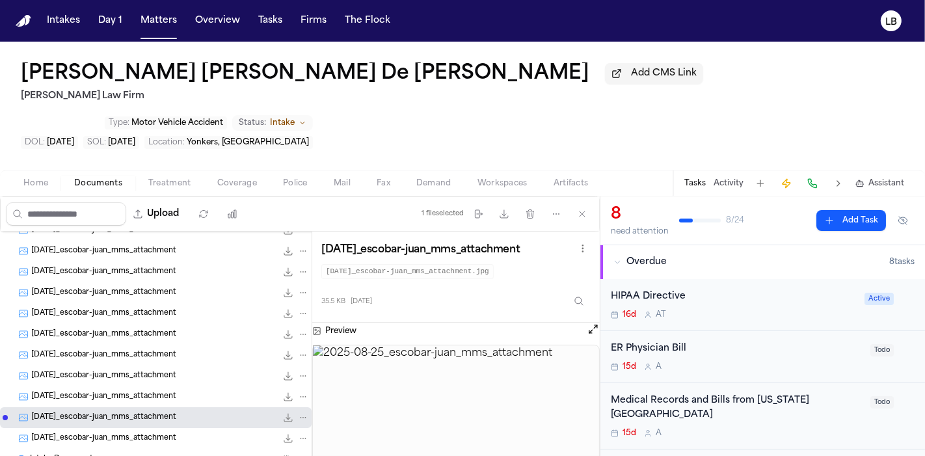
click at [150, 407] on div "[DATE]_escobar-juan_mms_attachment 35.5 KB • JPG" at bounding box center [155, 417] width 311 height 21
click at [150, 428] on div "[DATE]_escobar-juan_mms_attachment 33.5 KB • JPG" at bounding box center [155, 438] width 311 height 21
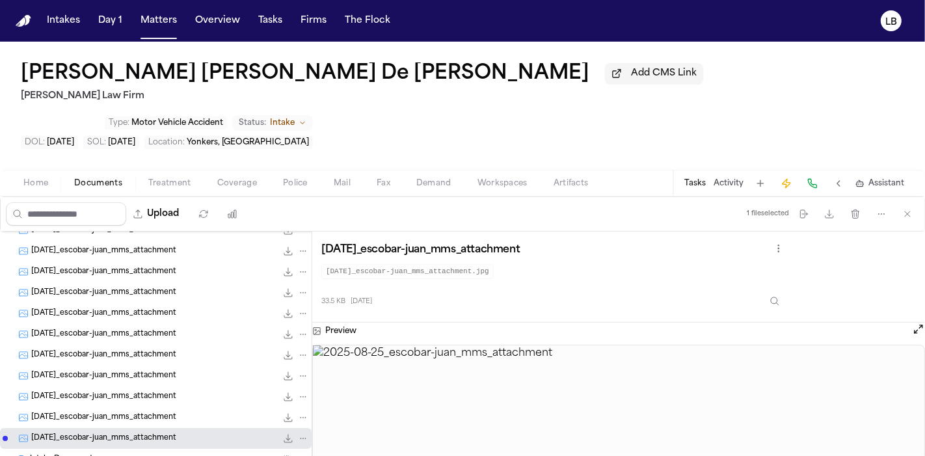
click at [159, 308] on span "[DATE]_escobar-juan_mms_attachment" at bounding box center [103, 313] width 145 height 11
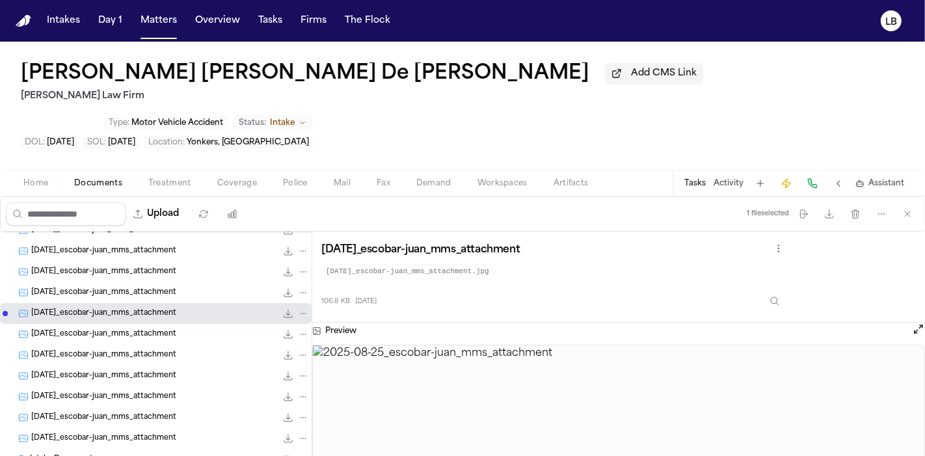
click at [159, 350] on span "[DATE]_escobar-juan_mms_attachment" at bounding box center [103, 355] width 145 height 11
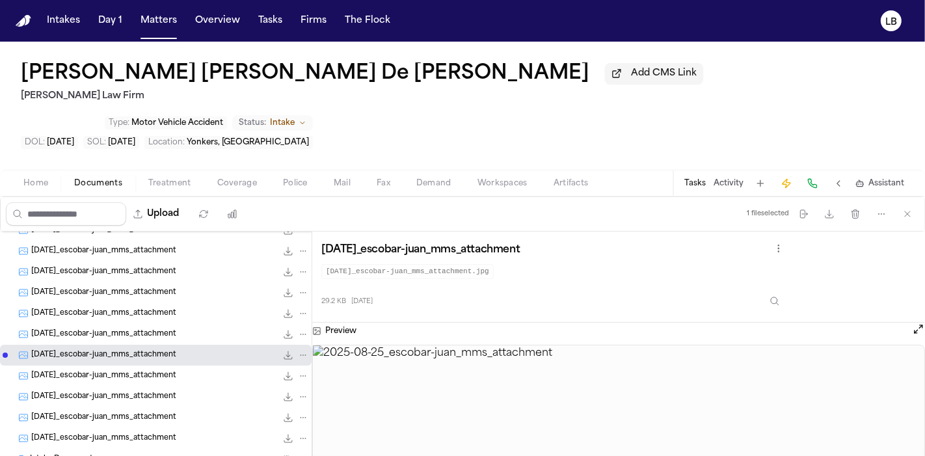
scroll to position [391, 0]
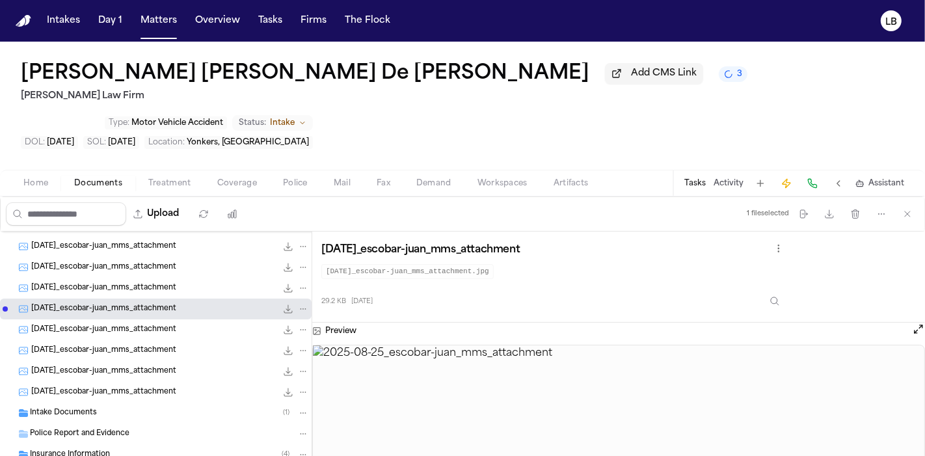
click at [124, 407] on div "Intake Documents ( 1 )" at bounding box center [169, 413] width 279 height 12
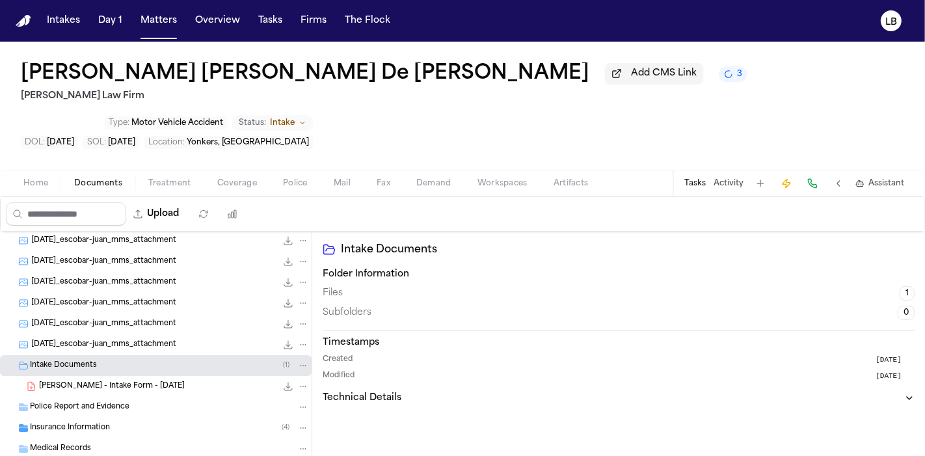
scroll to position [443, 0]
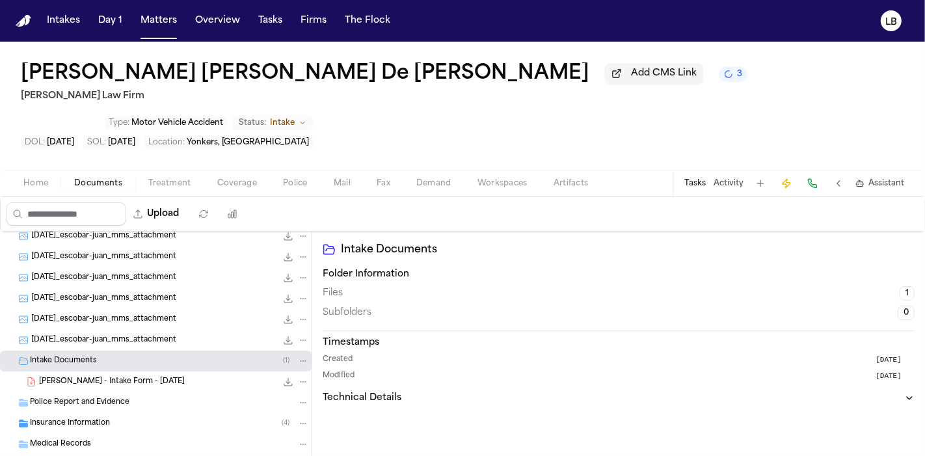
click at [91, 413] on div "Insurance Information ( 4 )" at bounding box center [155, 423] width 311 height 21
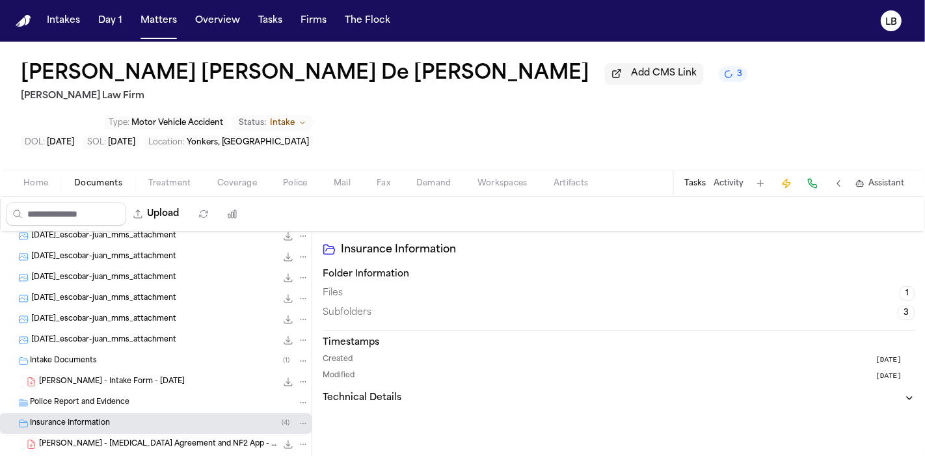
click at [91, 413] on div "Insurance Information ( 4 )" at bounding box center [155, 423] width 311 height 21
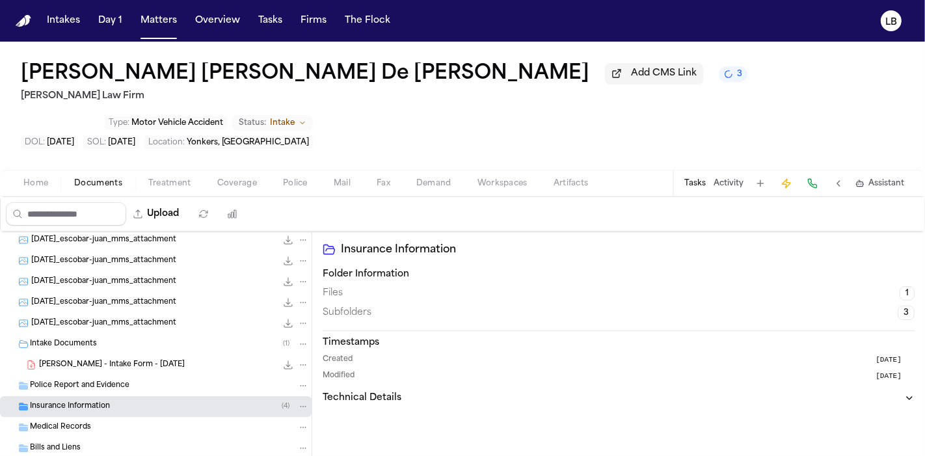
scroll to position [460, 0]
click at [83, 401] on span "Insurance Information" at bounding box center [70, 406] width 80 height 11
click at [120, 421] on span "[PERSON_NAME] - [MEDICAL_DATA] Agreement and NF2 App - [DATE]" at bounding box center [157, 426] width 237 height 11
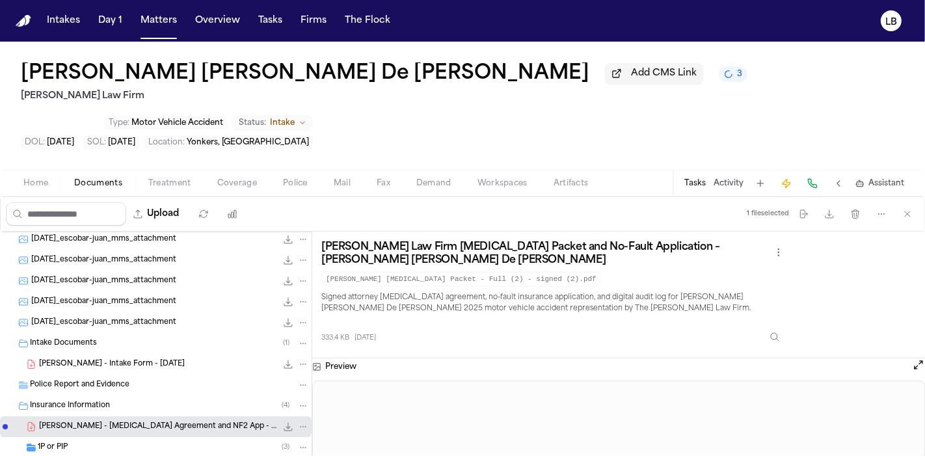
click at [129, 437] on div "1P or PIP ( 3 )" at bounding box center [155, 447] width 311 height 21
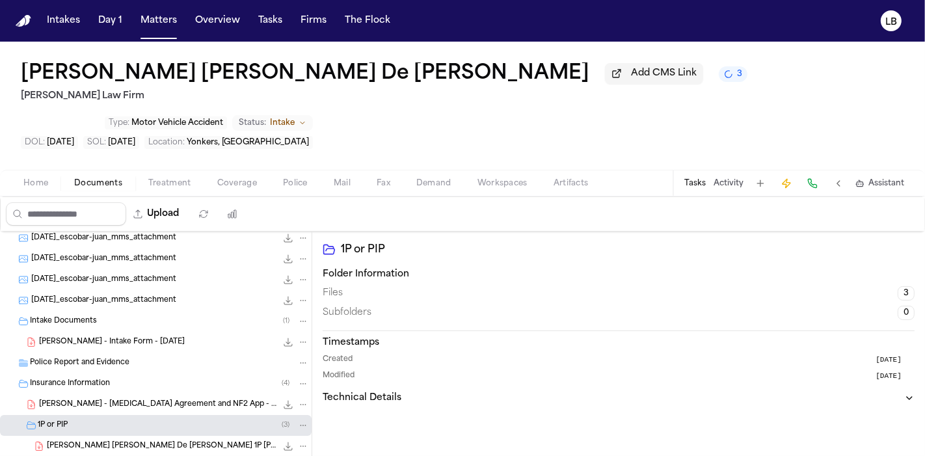
scroll to position [499, 0]
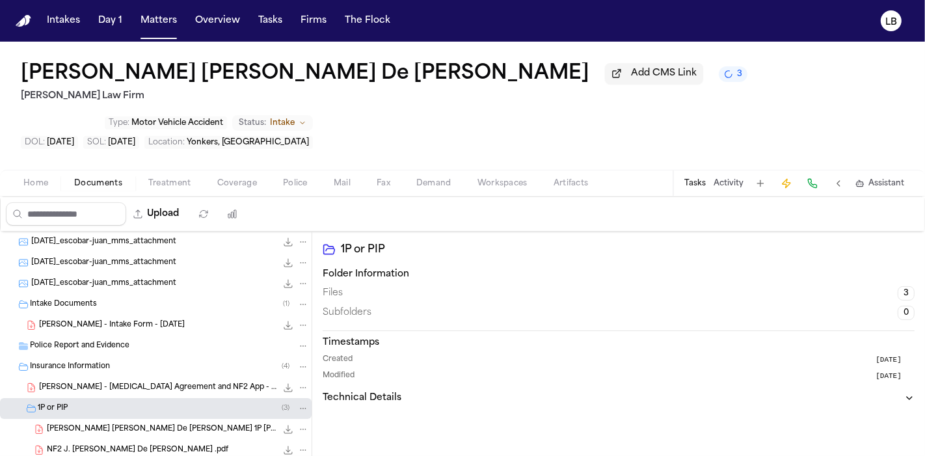
click at [137, 440] on div "NF2 J. [PERSON_NAME] De [PERSON_NAME] .pdf 586.0 KB • PDF" at bounding box center [155, 450] width 311 height 21
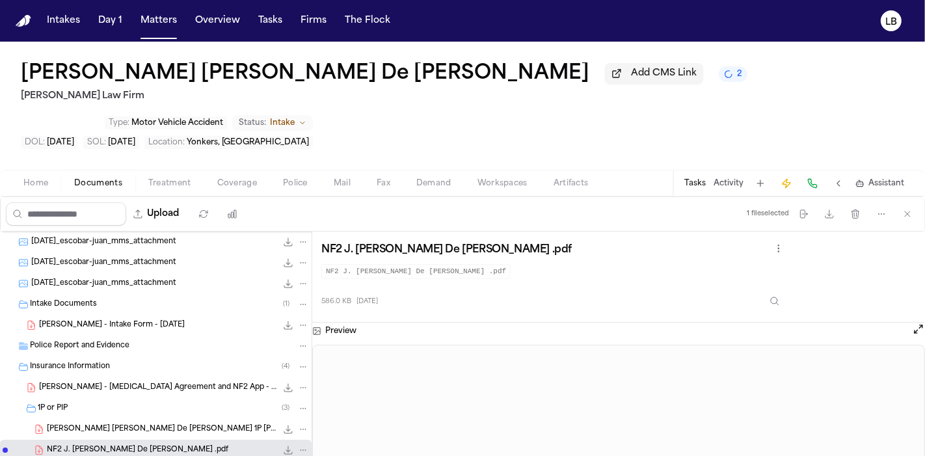
click at [892, 241] on div "NF2 J. [PERSON_NAME] De [PERSON_NAME] .pdf NF2 J. [PERSON_NAME] De [PERSON_NAME…" at bounding box center [618, 277] width 594 height 72
click at [0, 103] on div "[PERSON_NAME] [PERSON_NAME] De [PERSON_NAME] Add CMS Link [PERSON_NAME] Law Fir…" at bounding box center [462, 106] width 925 height 128
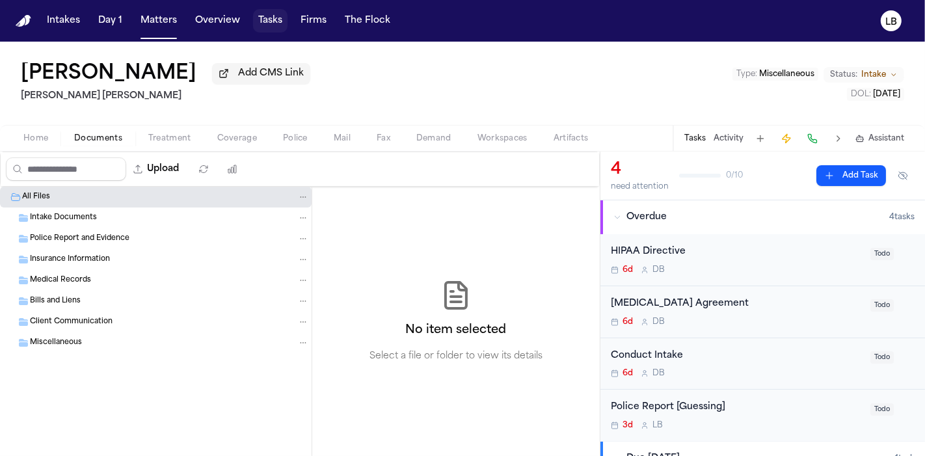
click at [263, 23] on span "button" at bounding box center [270, 21] width 34 height 29
